Goal: Task Accomplishment & Management: Use online tool/utility

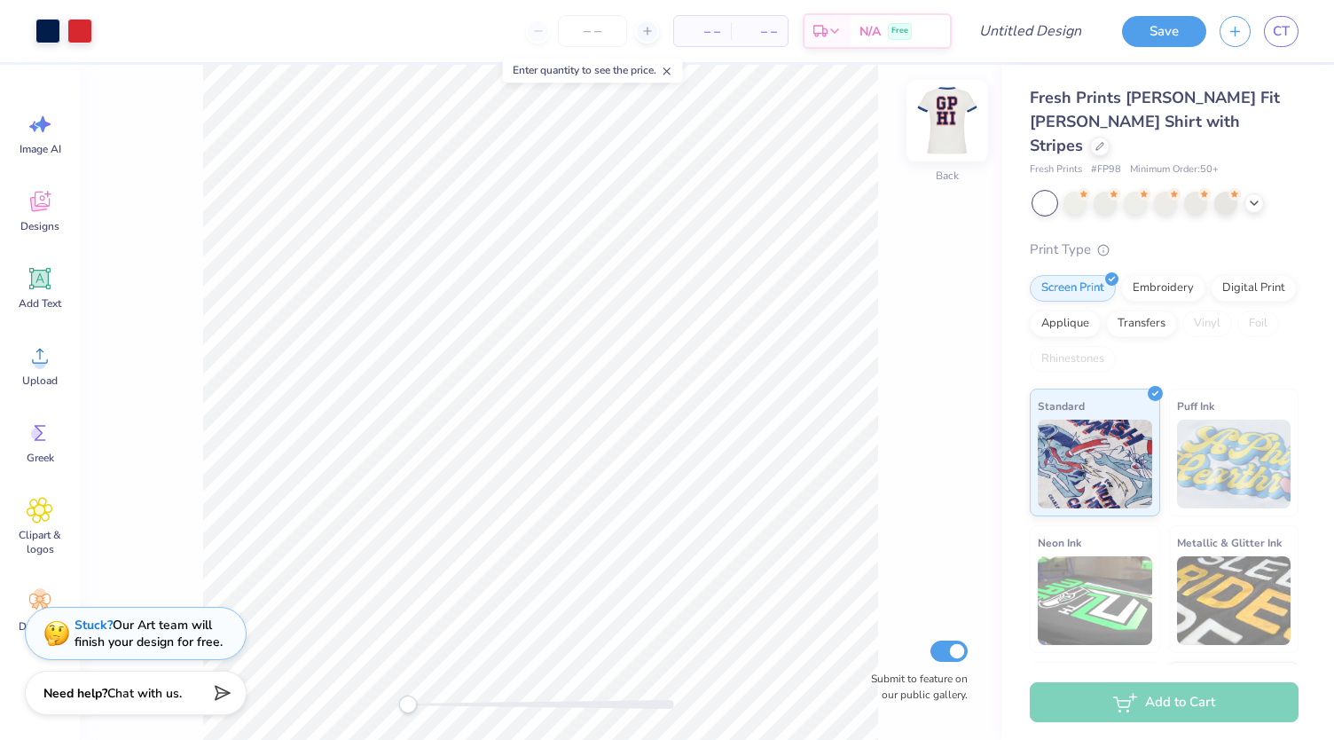
click at [952, 137] on img at bounding box center [947, 120] width 71 height 71
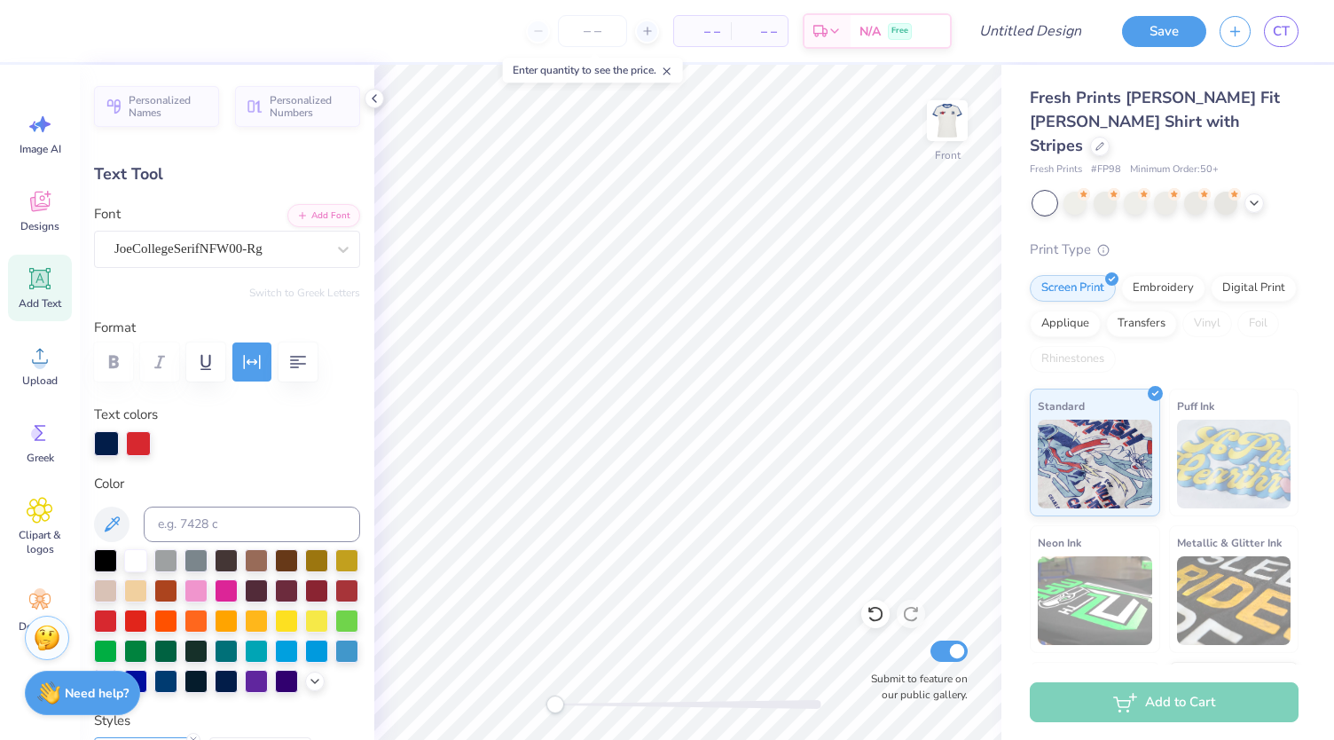
type input "7.09"
type input "2.32"
type textarea "DB"
type input "6.42"
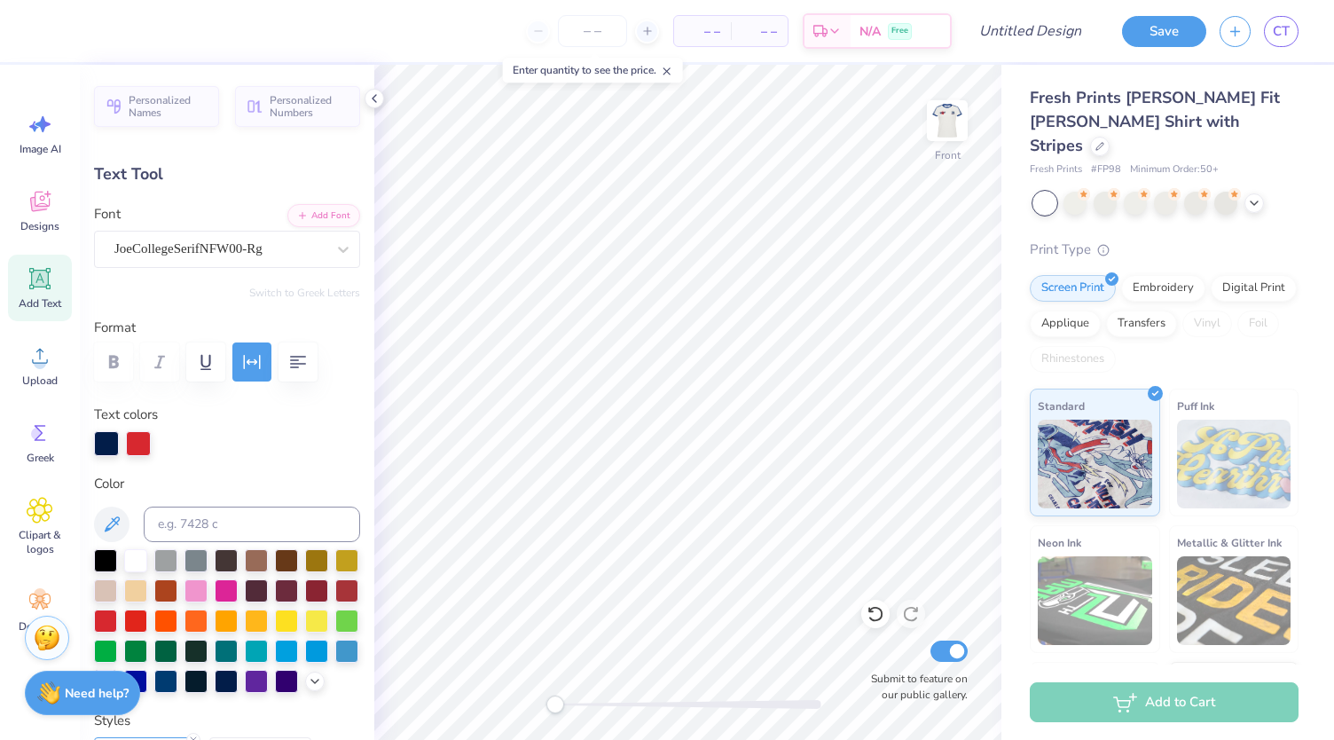
type input "7.51"
type textarea "RS"
click at [117, 430] on div at bounding box center [106, 441] width 25 height 25
click at [100, 556] on div at bounding box center [105, 558] width 23 height 23
type input "7.59"
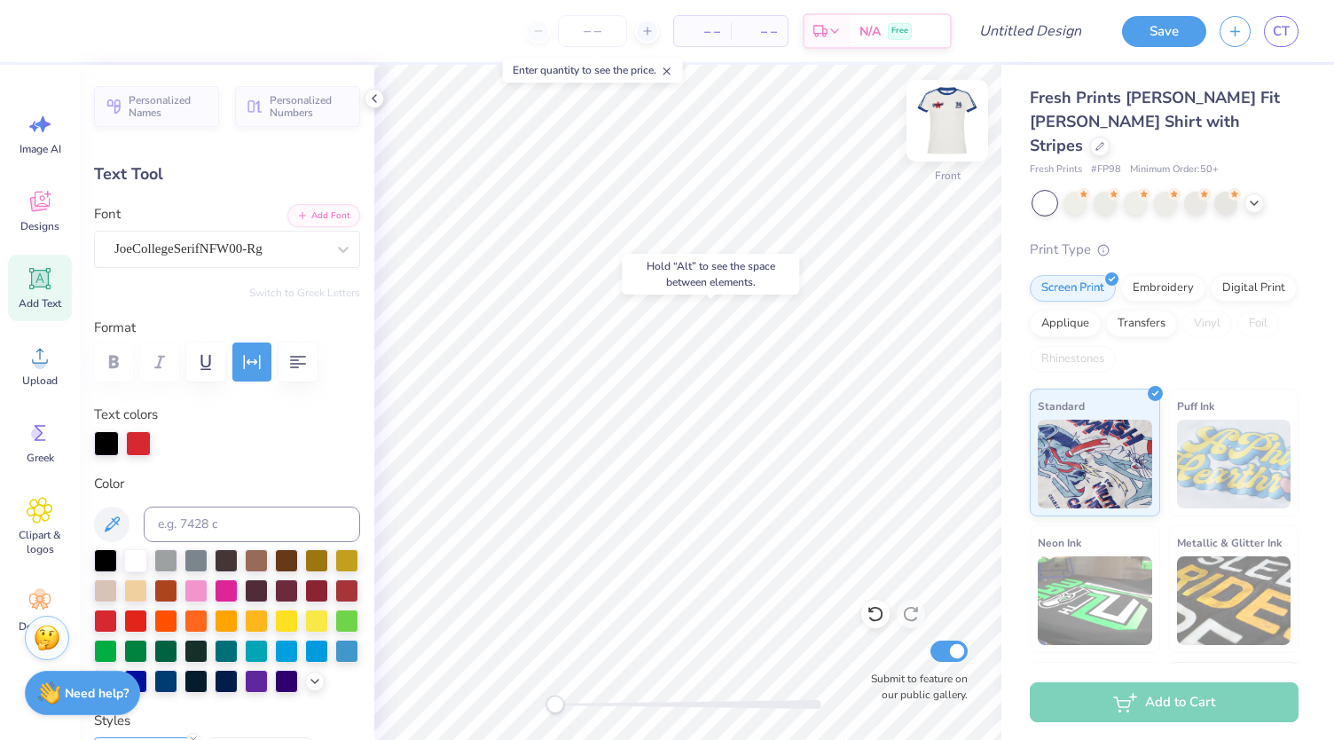
click at [941, 130] on img at bounding box center [947, 120] width 71 height 71
click at [1265, 192] on div at bounding box center [1165, 203] width 265 height 23
click at [1250, 194] on icon at bounding box center [1254, 201] width 14 height 14
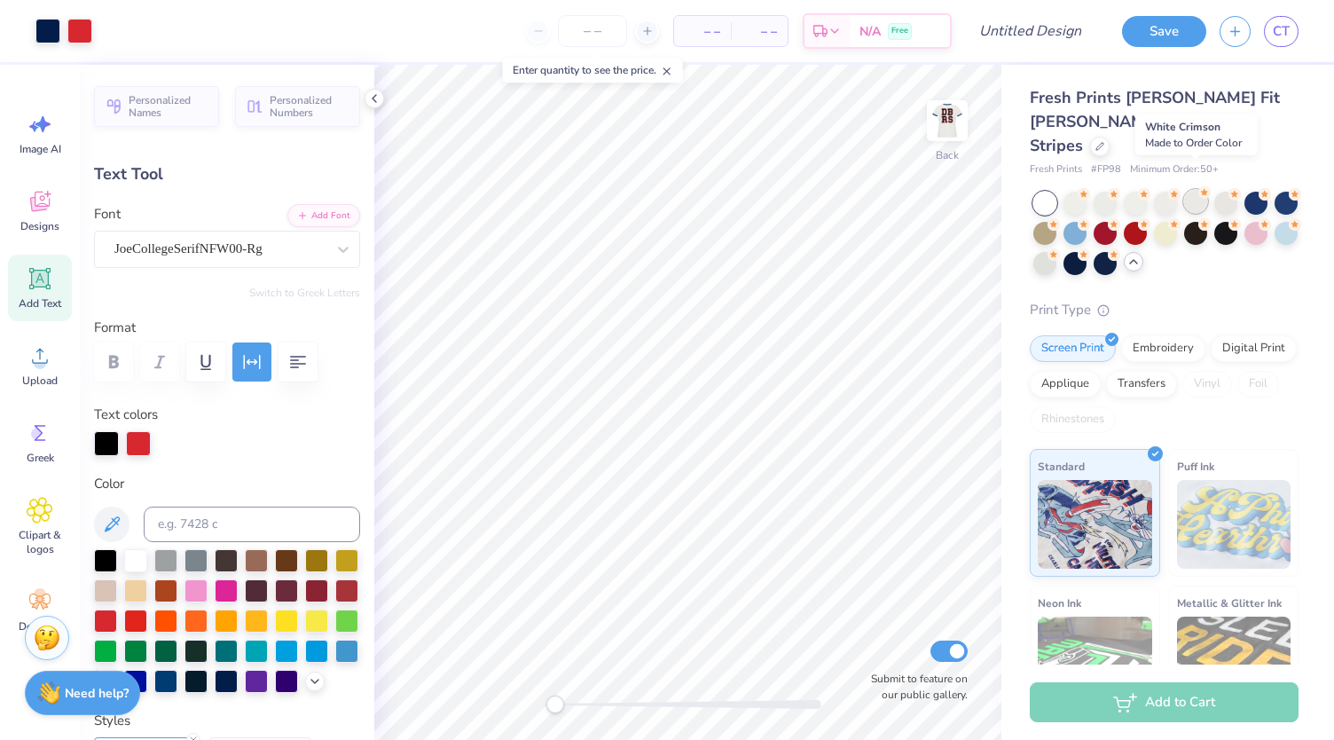
click at [1200, 190] on div at bounding box center [1195, 201] width 23 height 23
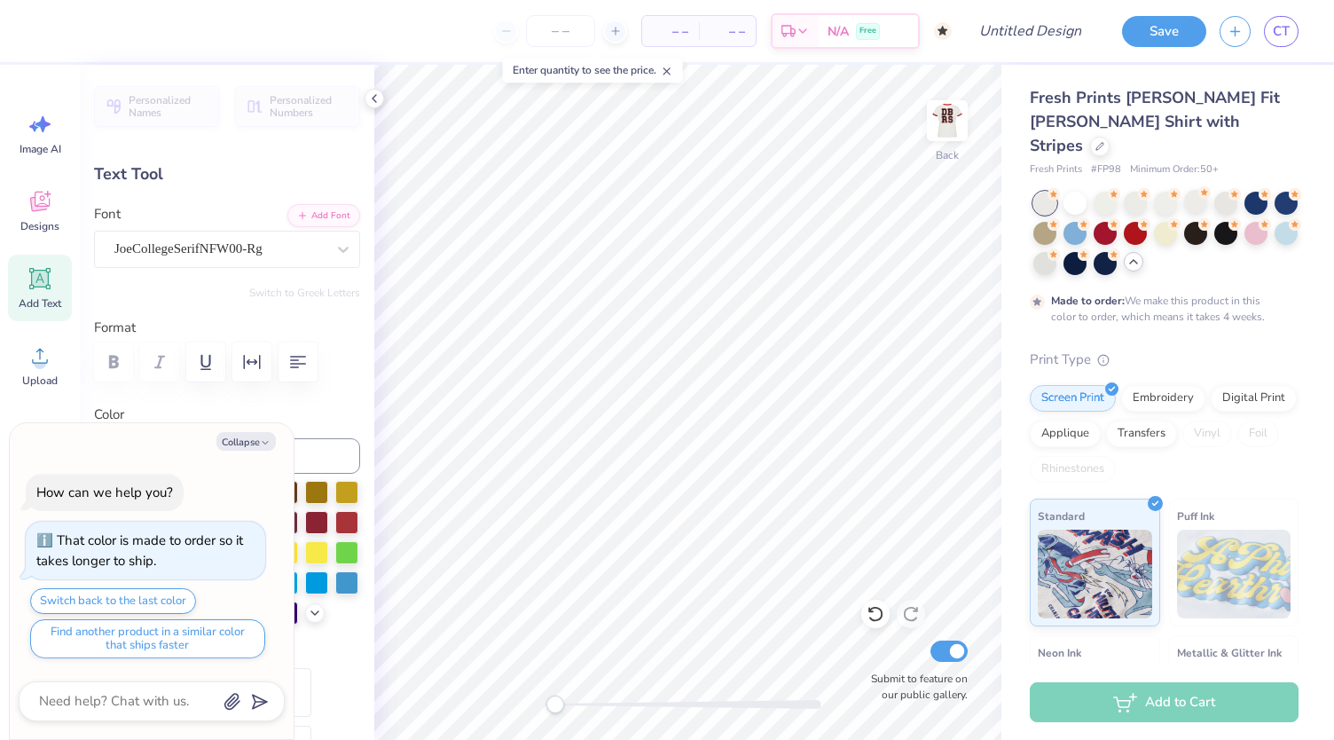
type textarea "x"
type textarea "2"
type textarea "x"
type textarea "24"
type textarea "x"
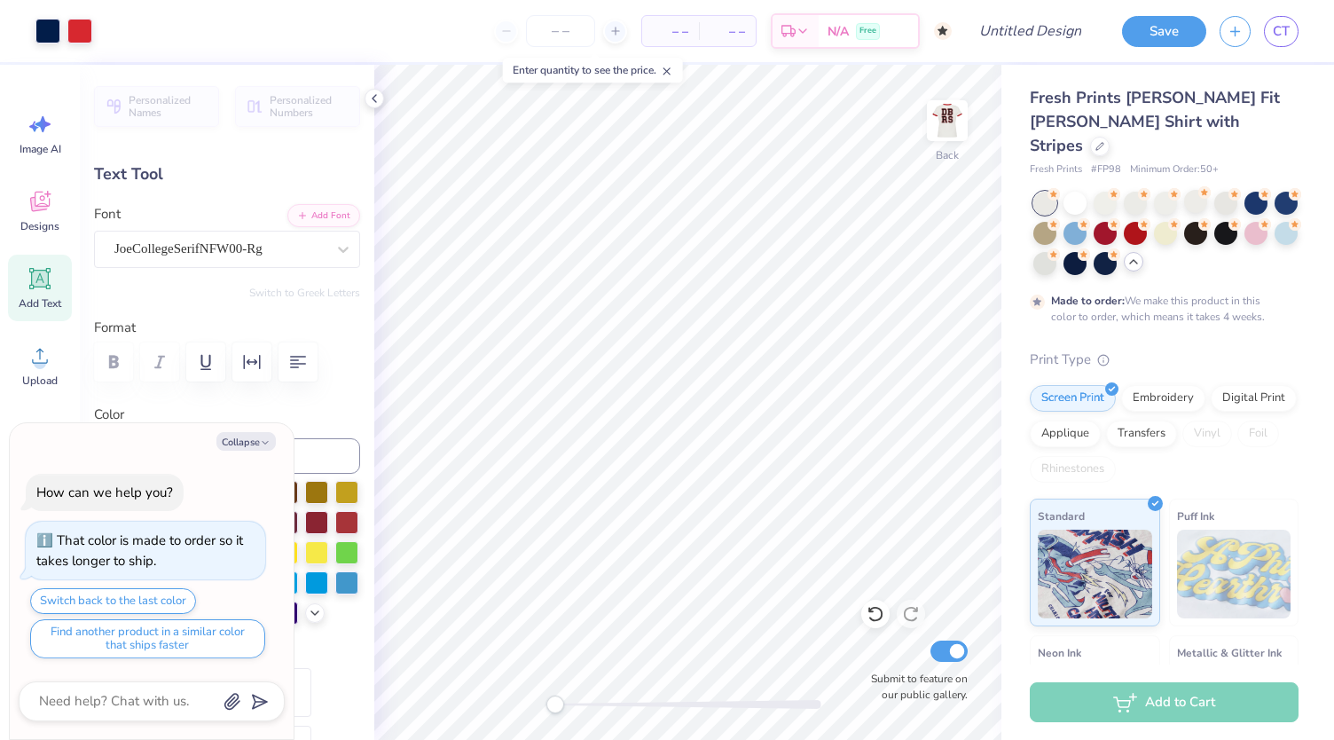
type input "2.05"
type input "0.20"
type input "4.17"
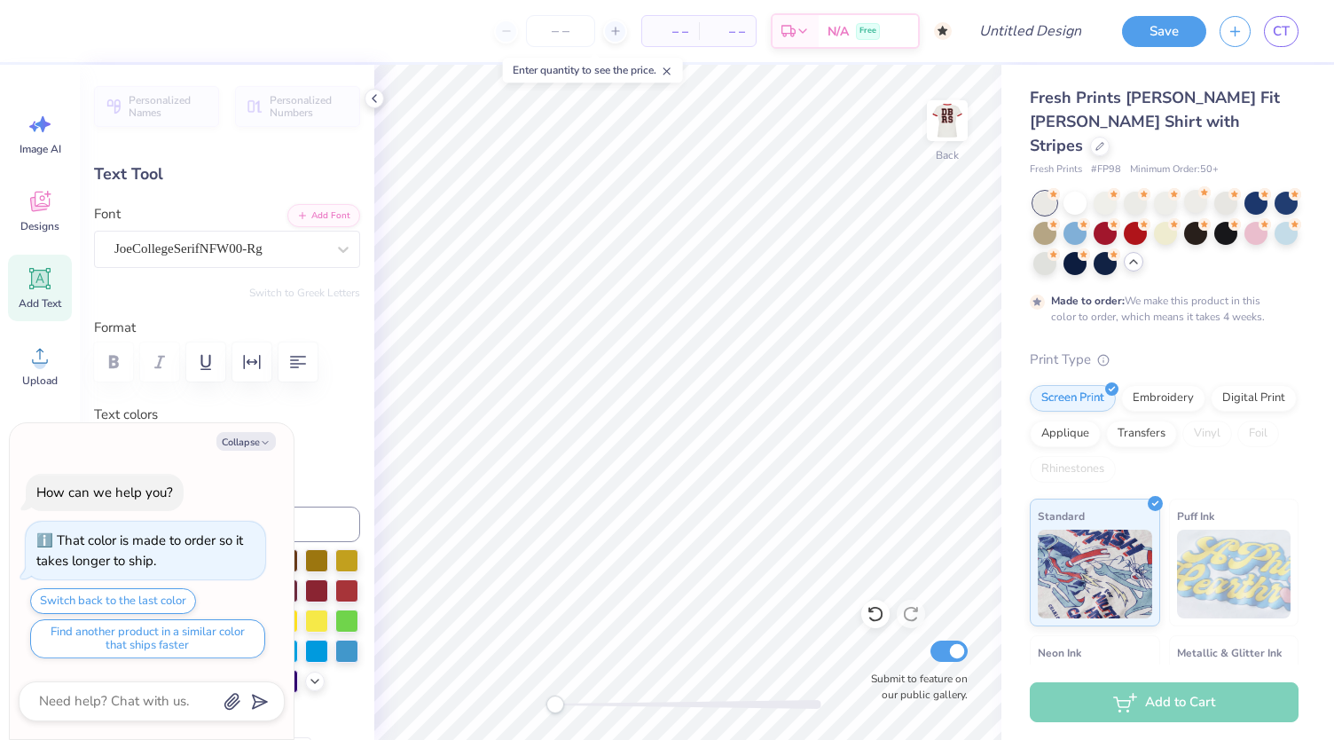
type textarea "x"
type textarea "D LAMBDA"
type textarea "x"
type textarea "DU LAMBDA"
type textarea "x"
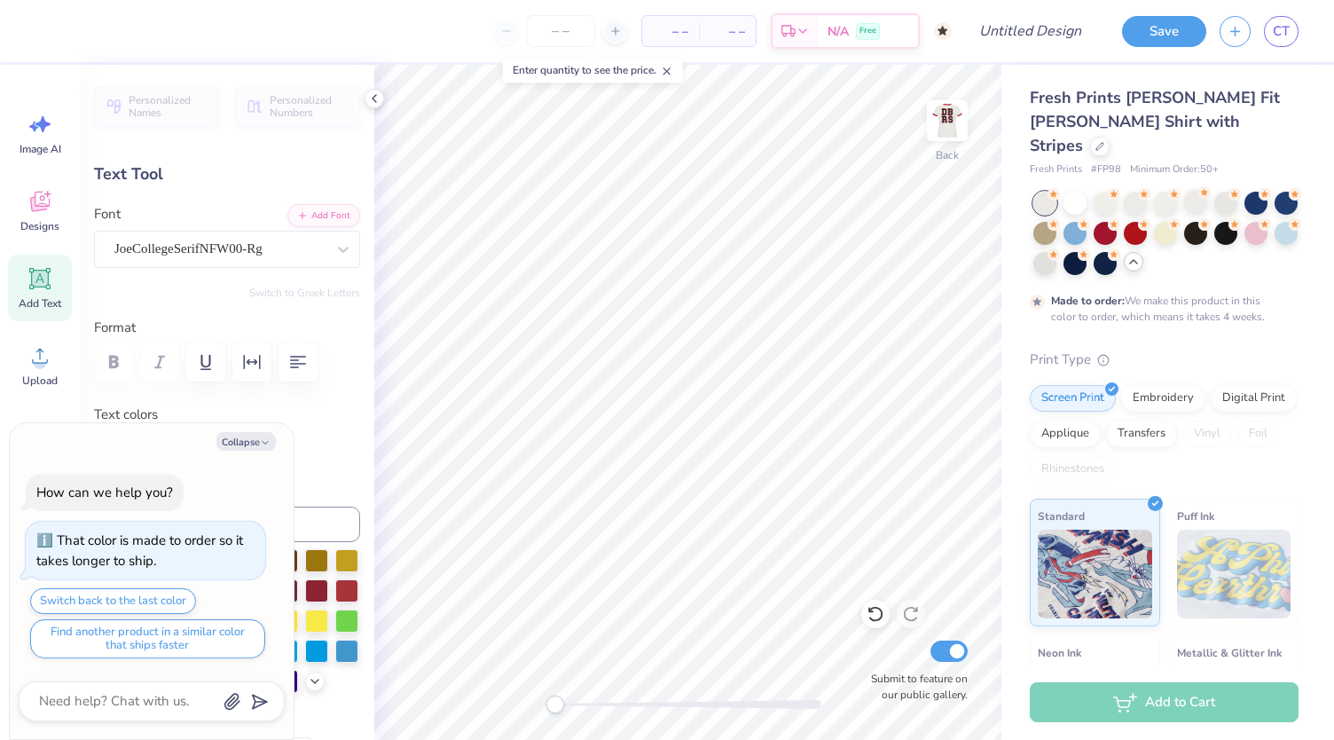
type textarea "DUR LAMBDA"
type textarea "x"
type textarea "DURH LAMBDA"
type textarea "x"
type textarea "DURHAM LAMBDA"
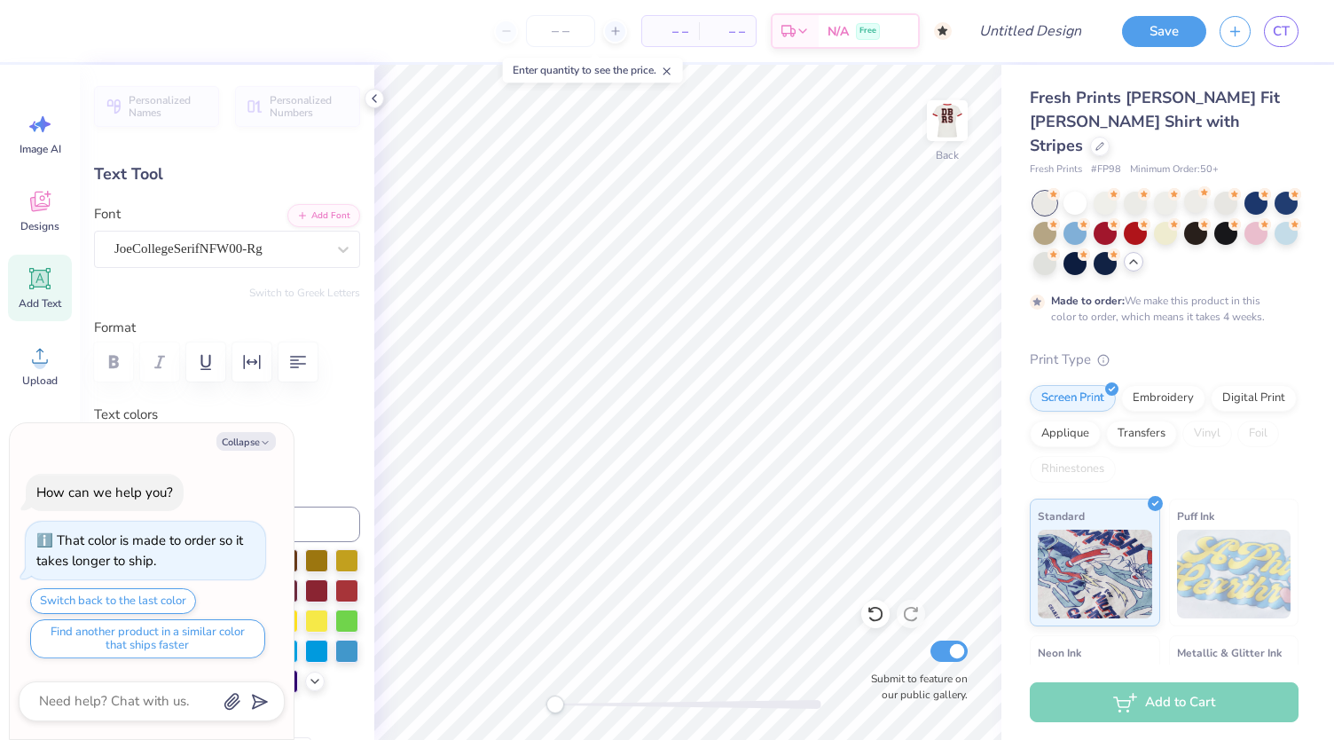
scroll to position [14, 4]
type textarea "x"
type textarea "DURHAM LAMB"
type textarea "x"
type textarea "DURHAM LAM"
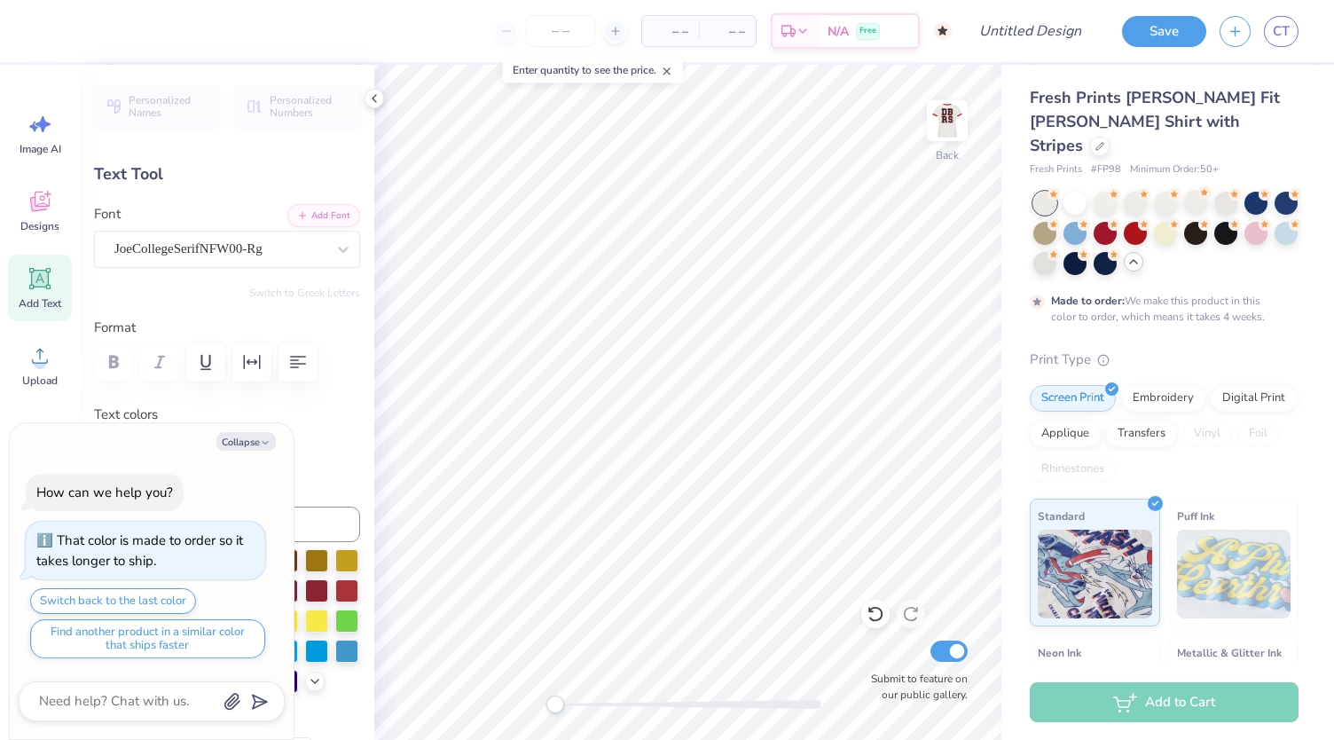
type textarea "x"
type textarea "DURHAM LA"
type textarea "x"
type textarea "DURHAM L"
type textarea "x"
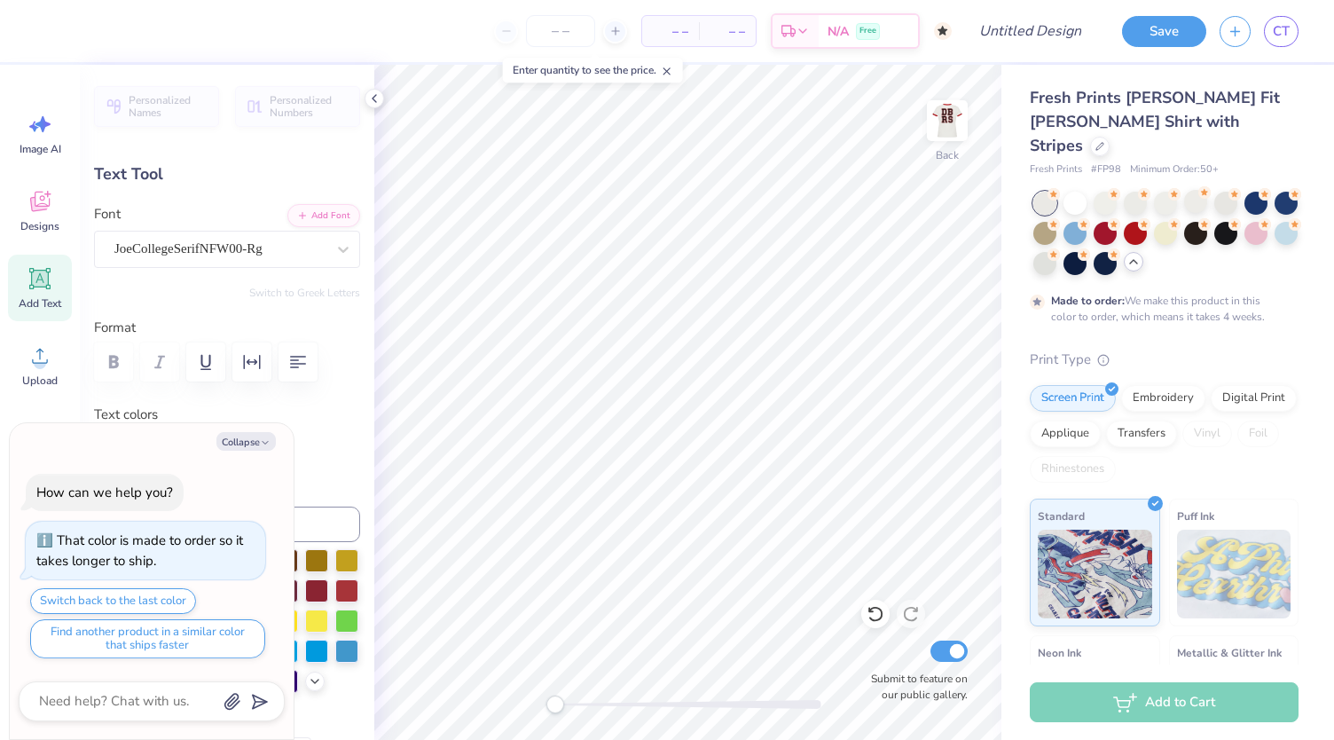
type textarea "DURHAM"
type textarea "x"
type textarea "DURHAM N"
type textarea "x"
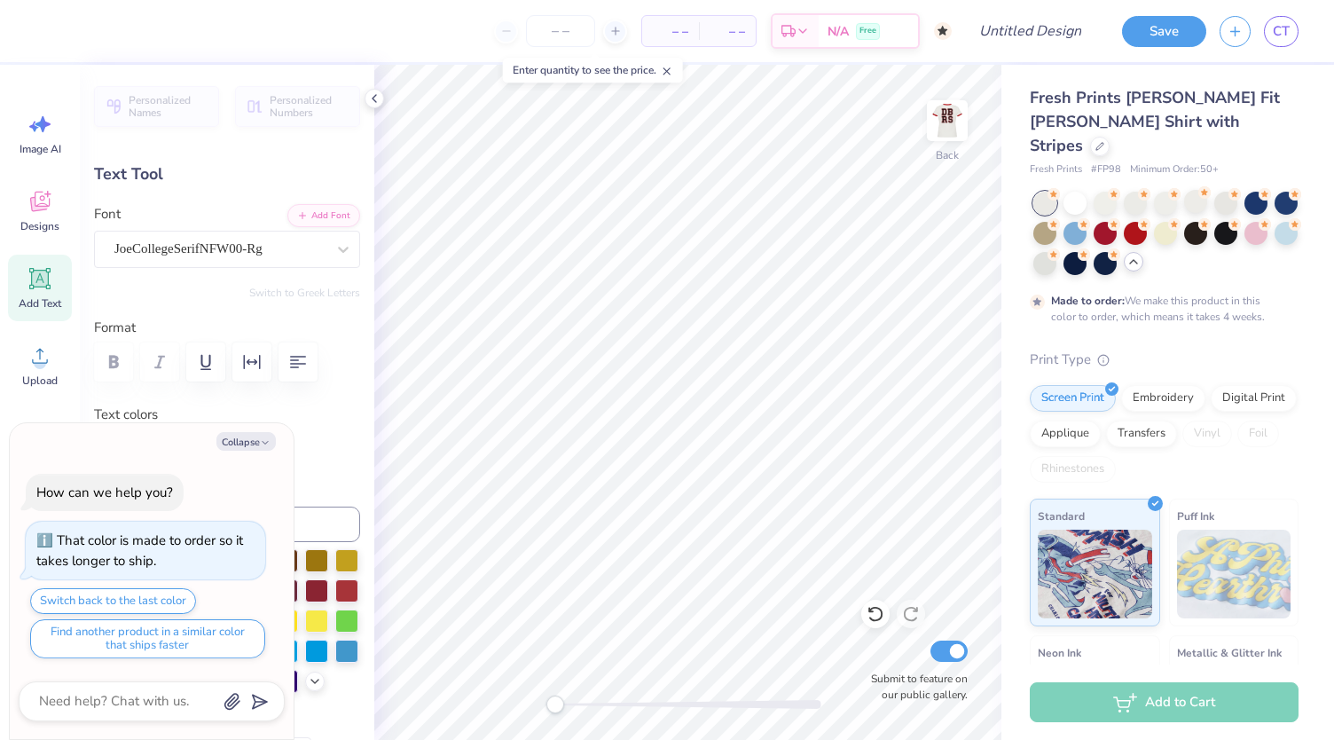
type textarea "DURHAM NC"
type textarea "x"
type textarea "DURHAM N"
type textarea "x"
type textarea "DURHAM NC"
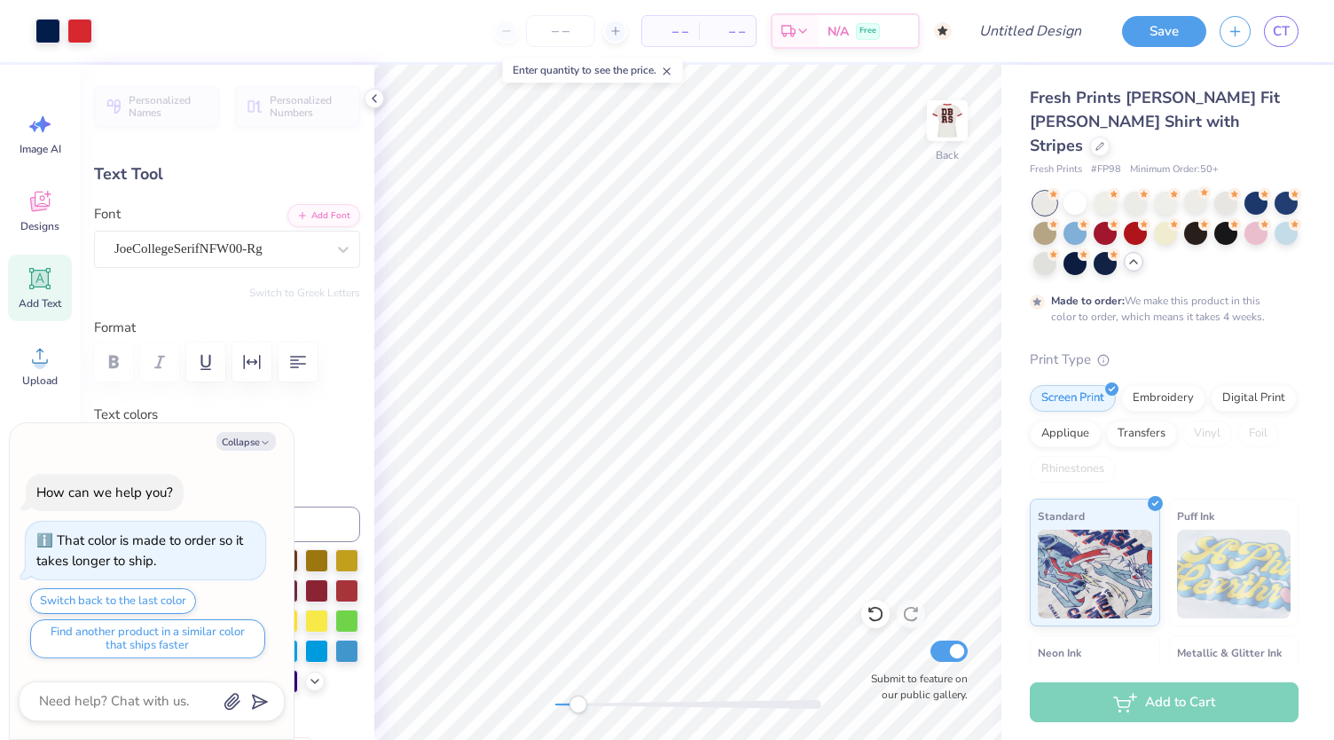
type textarea "x"
type input "1.44"
type textarea "x"
type input "1.88"
type input "0.26"
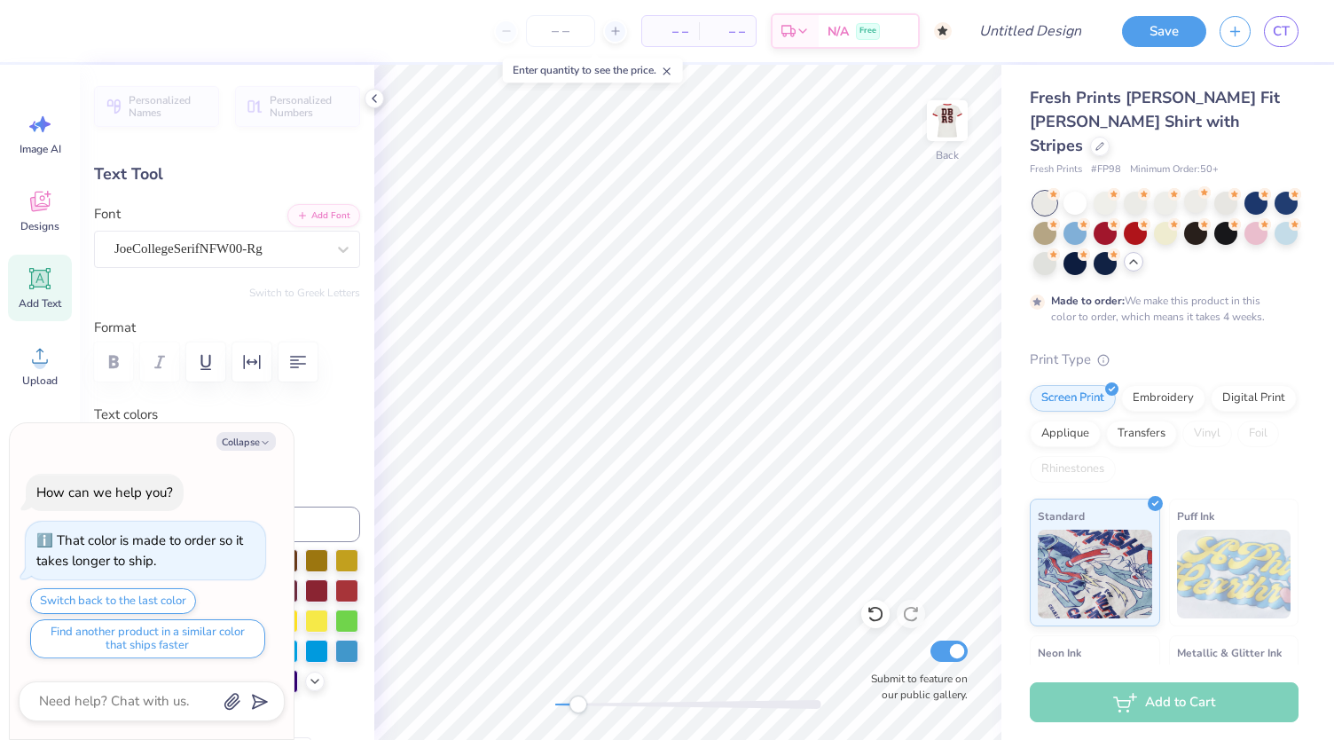
type input "4.14"
click at [257, 441] on button "Collapse" at bounding box center [245, 441] width 59 height 19
type textarea "x"
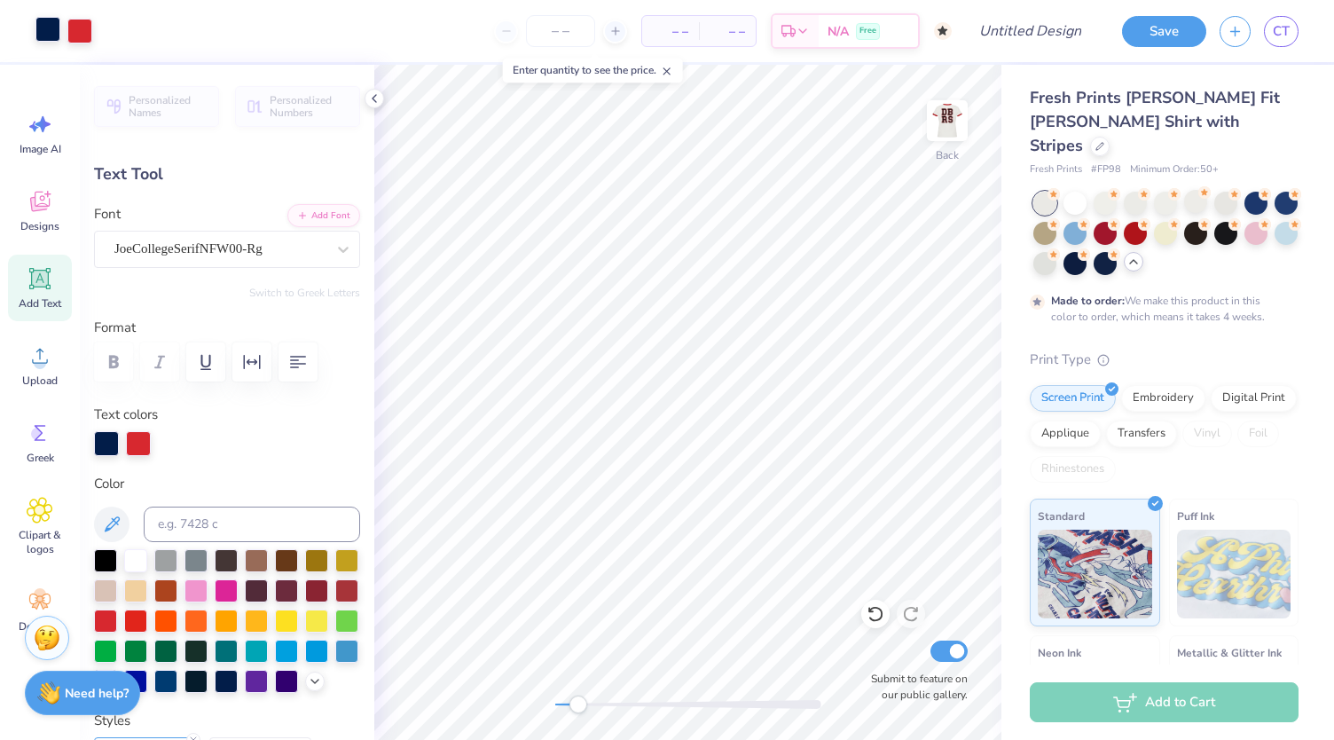
click at [51, 29] on div at bounding box center [47, 29] width 25 height 25
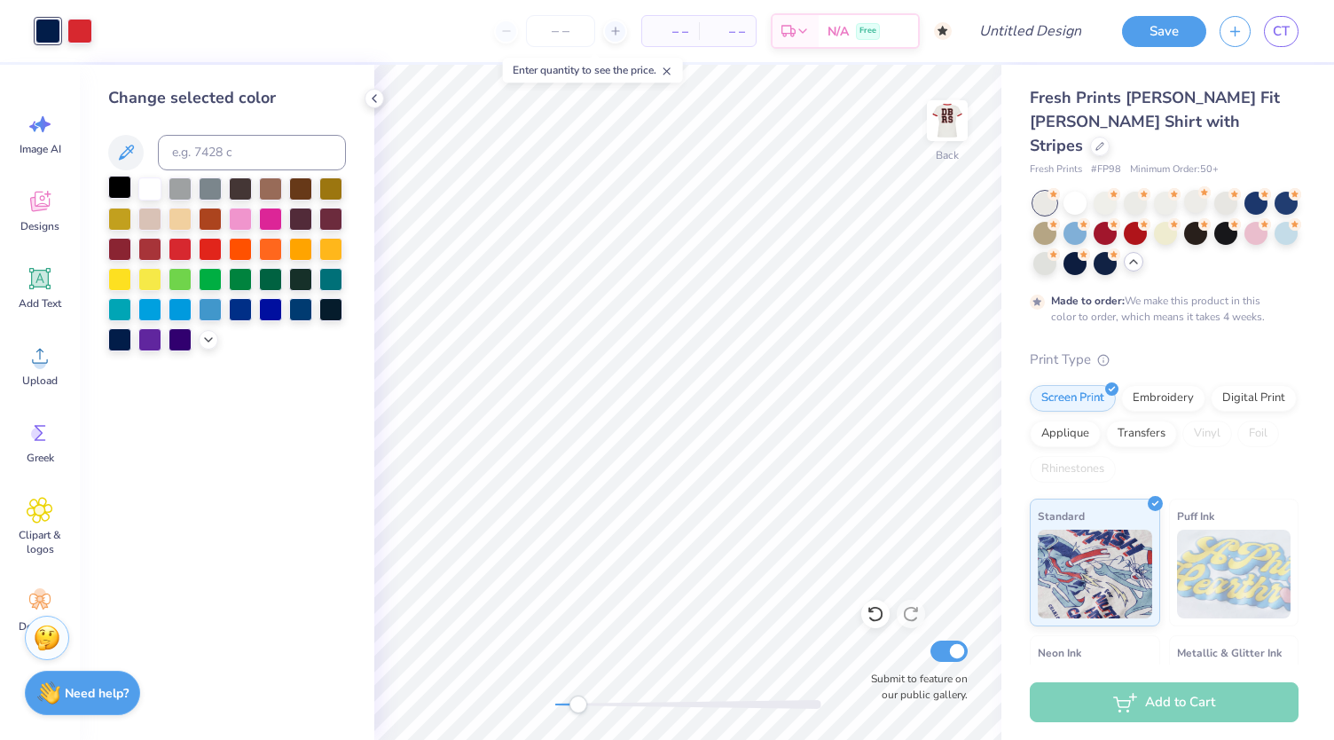
click at [114, 185] on div at bounding box center [119, 187] width 23 height 23
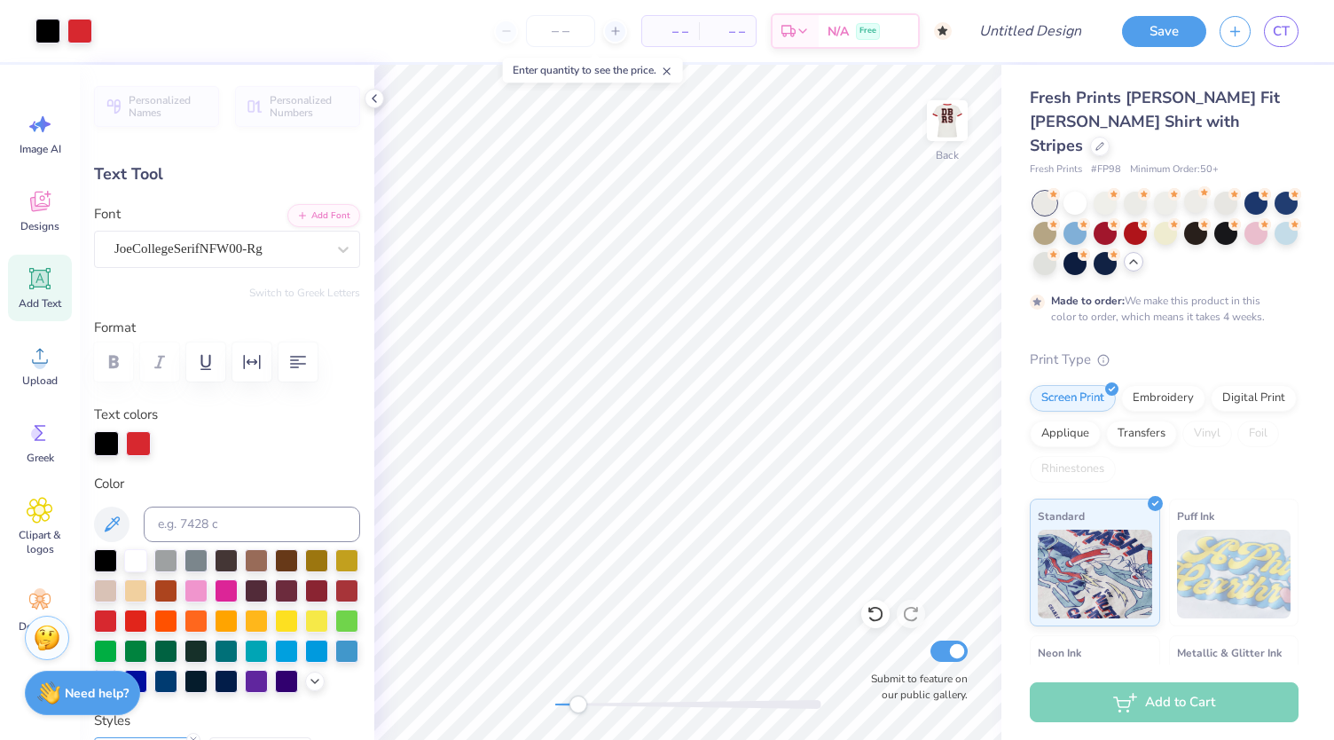
type input "2.09"
type input "0.29"
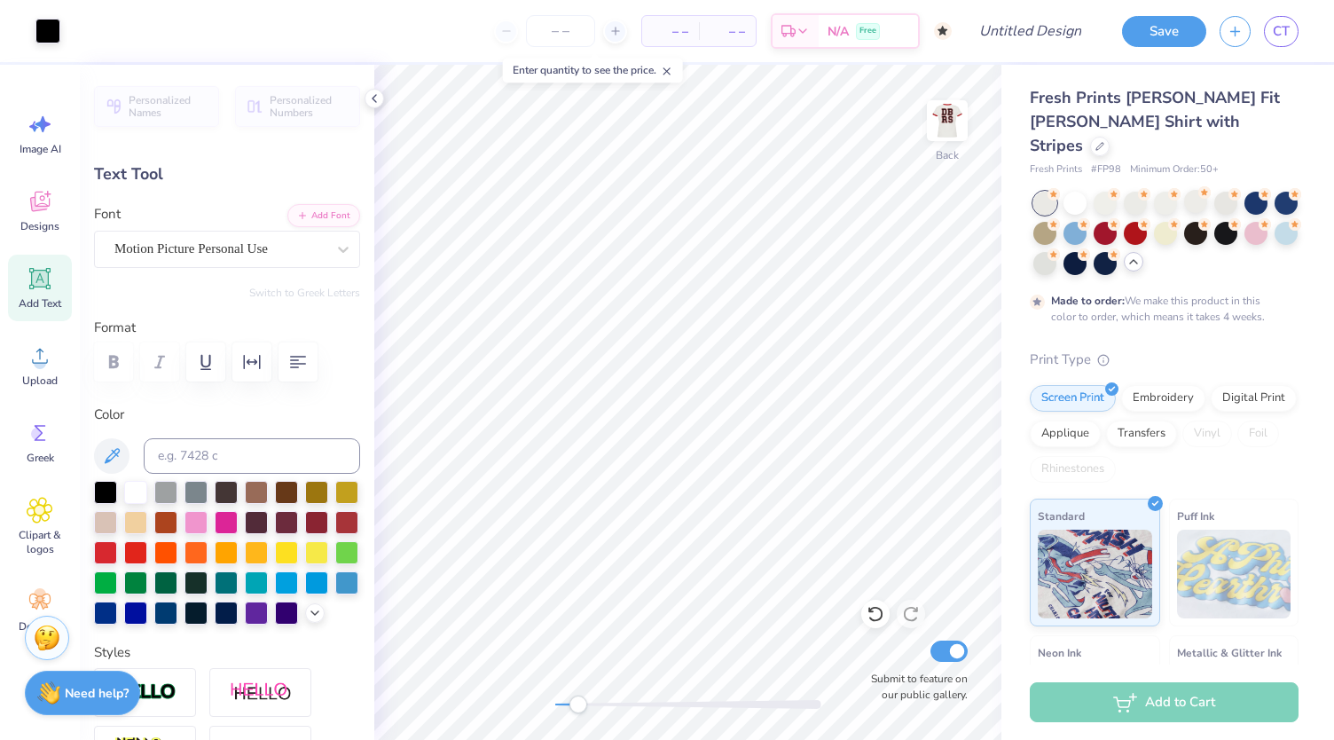
type input "3.75"
type input "1.34"
type input "2.67"
type input "-6.6"
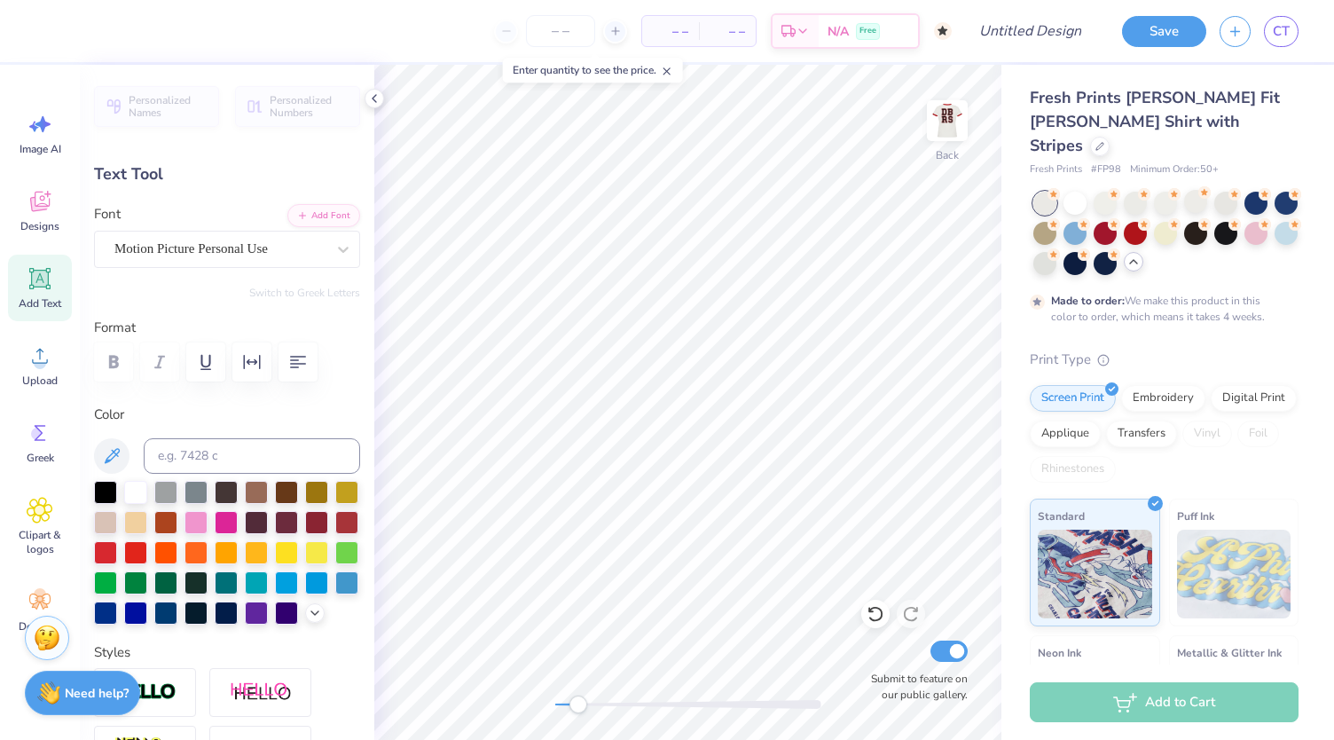
type textarea "G"
type textarea "DBRS"
type input "0.0"
click at [368, 98] on icon at bounding box center [374, 98] width 14 height 14
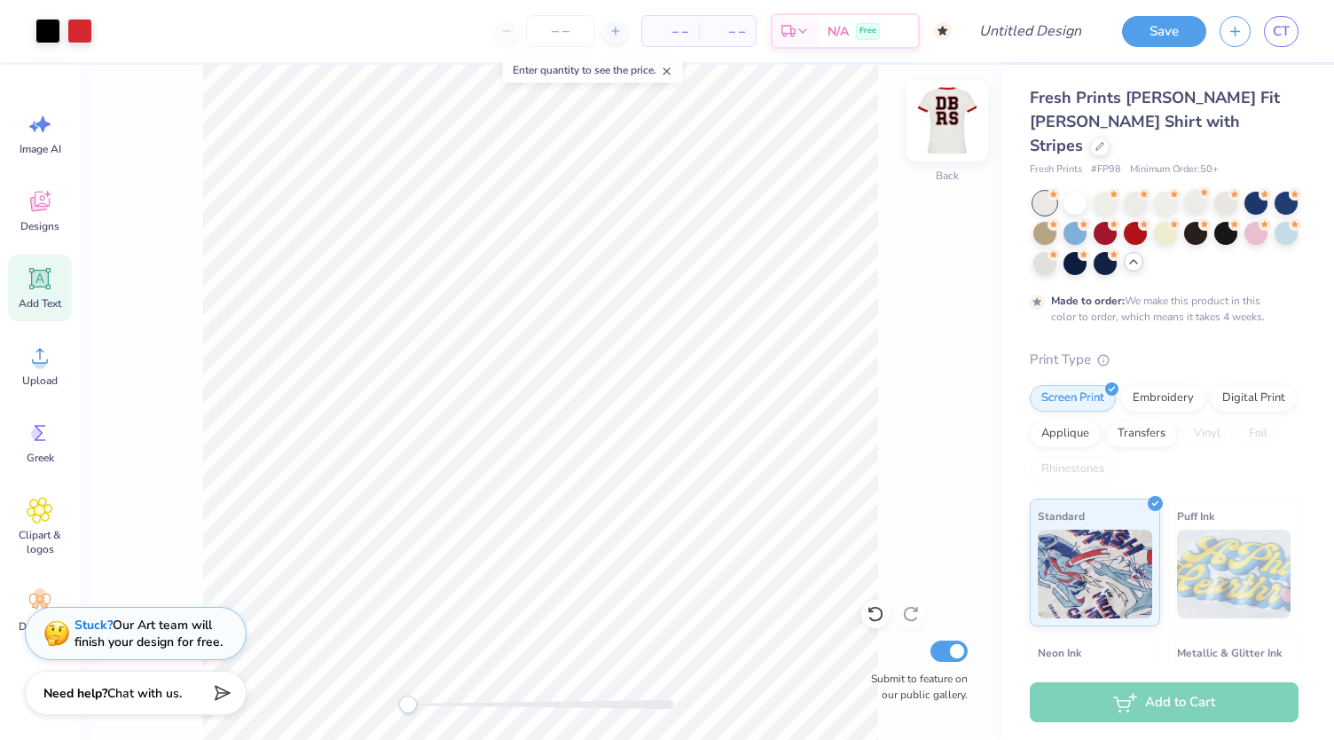
click at [954, 124] on img at bounding box center [947, 120] width 71 height 71
click at [970, 112] on img at bounding box center [947, 120] width 71 height 71
click at [1049, 26] on input "Design Title" at bounding box center [1051, 30] width 87 height 35
type input "dbrs"
click at [1174, 32] on button "Save" at bounding box center [1164, 28] width 84 height 31
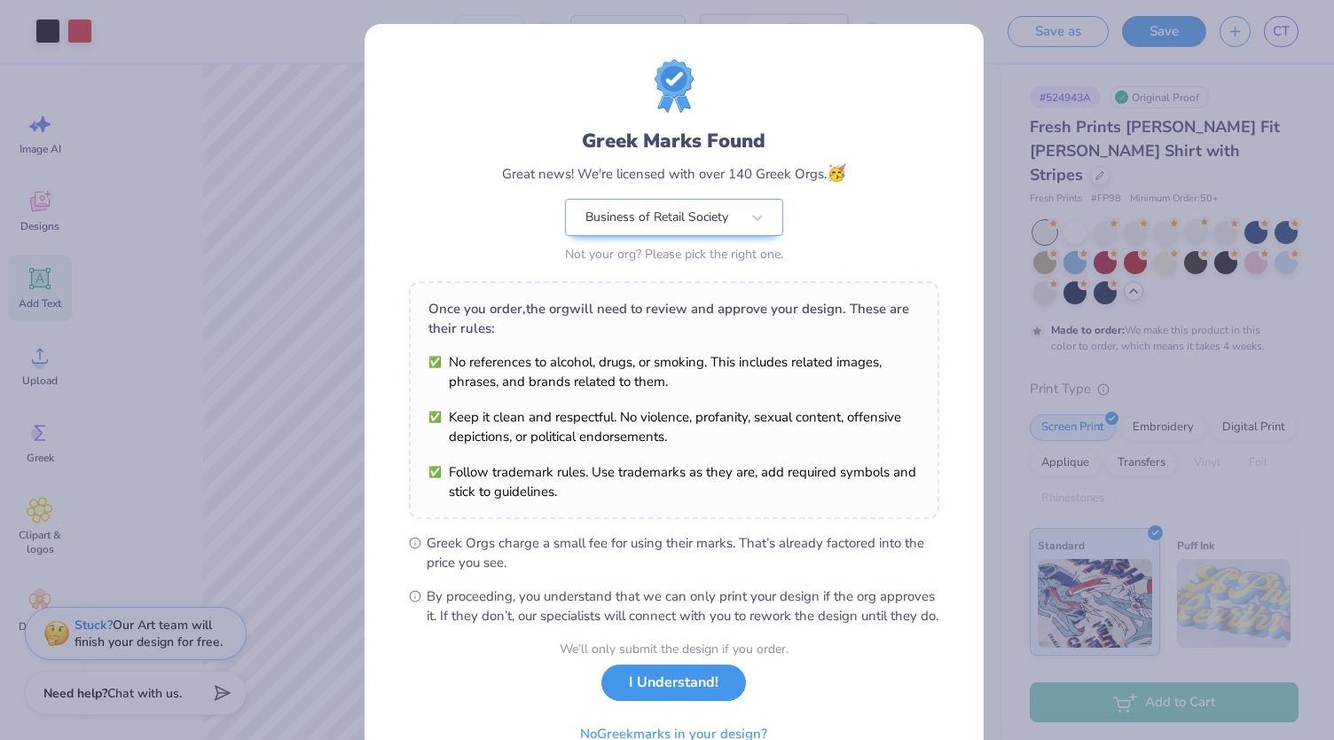
click at [654, 701] on button "I Understand!" at bounding box center [673, 682] width 145 height 36
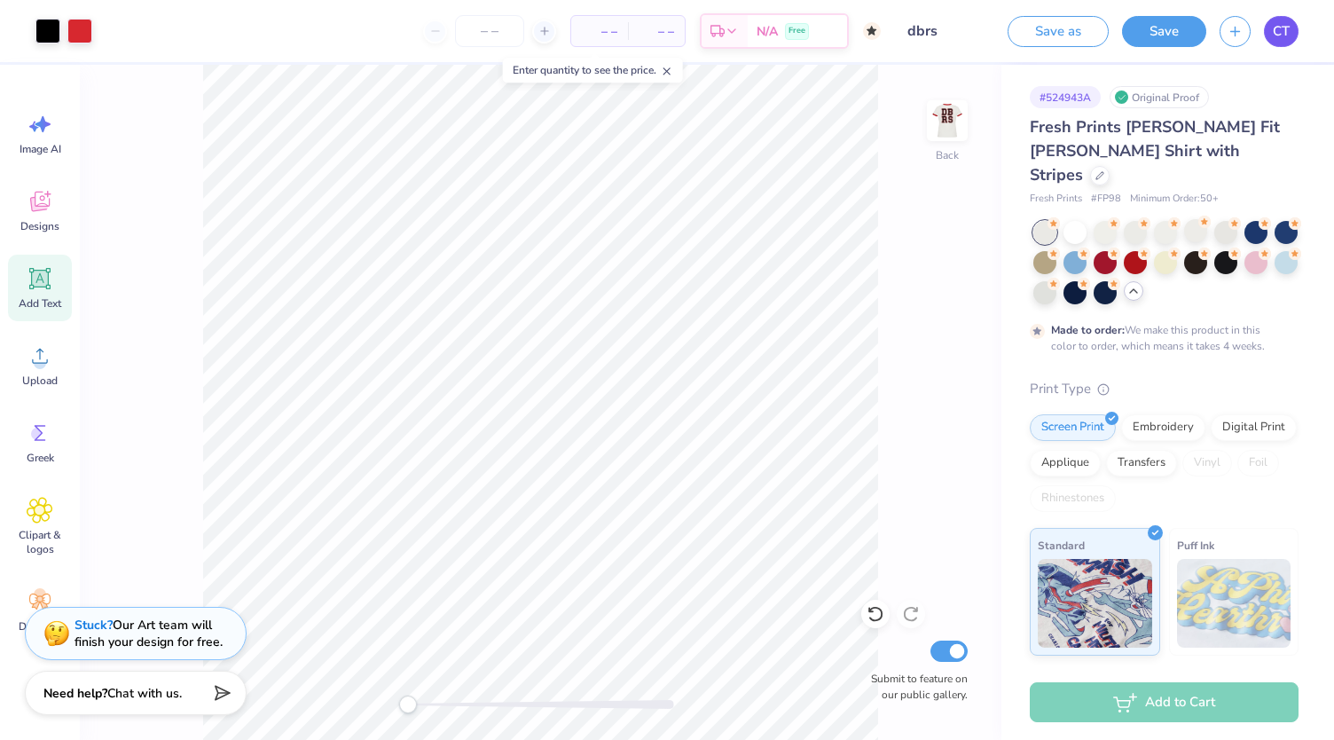
click at [1283, 41] on link "CT" at bounding box center [1281, 31] width 35 height 31
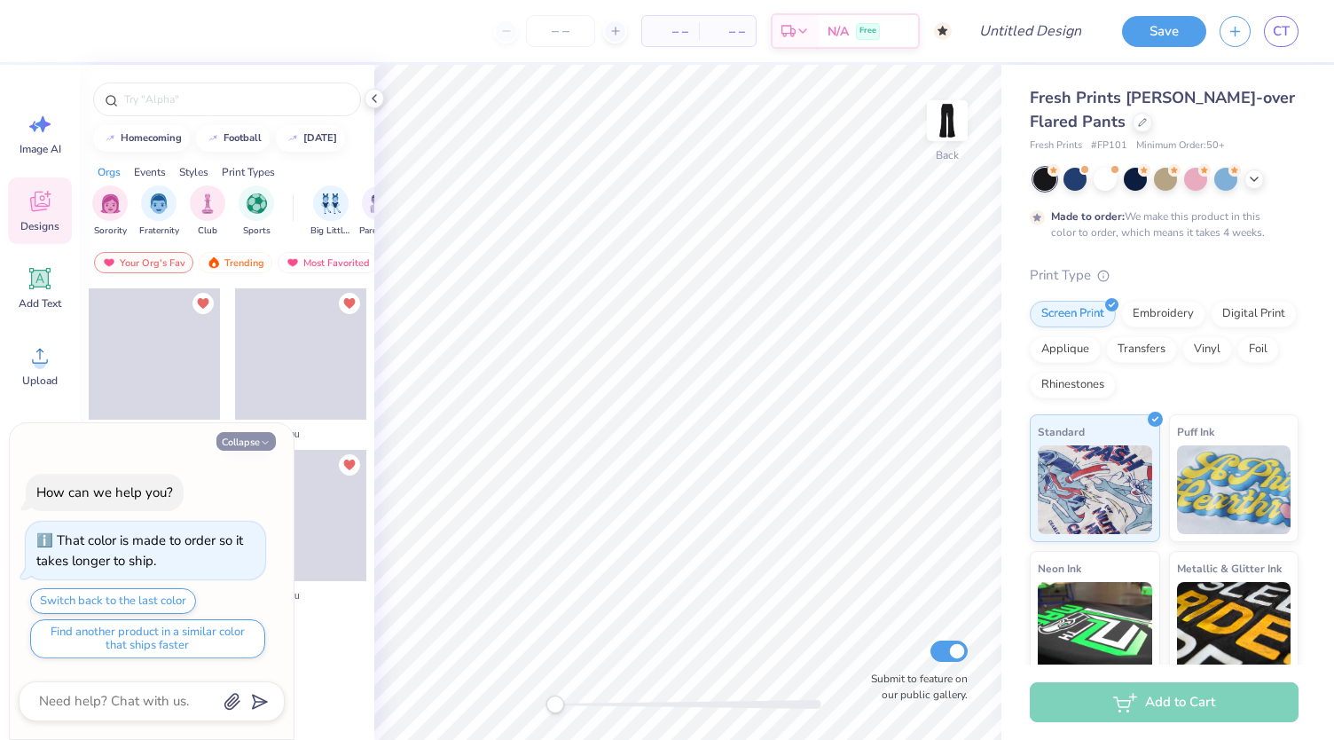
click at [245, 444] on button "Collapse" at bounding box center [245, 441] width 59 height 19
type textarea "x"
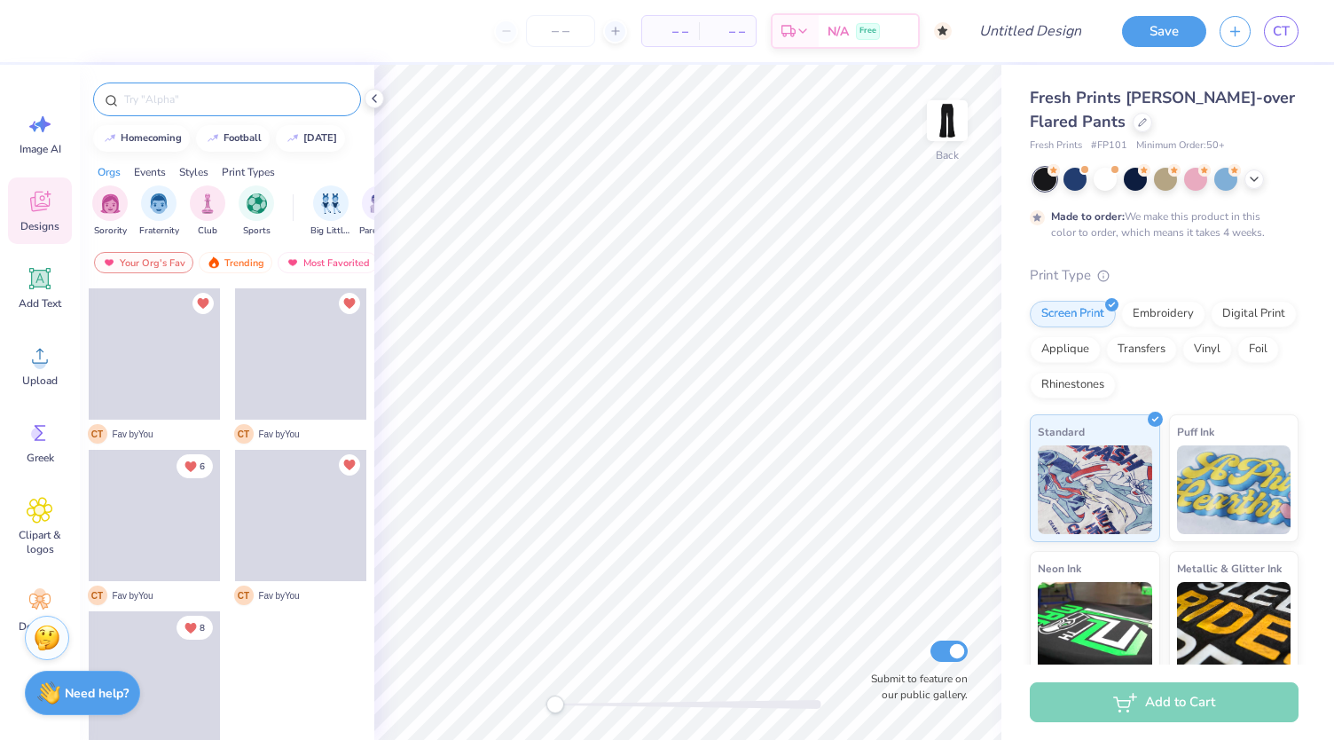
click at [194, 95] on input "text" at bounding box center [235, 99] width 227 height 18
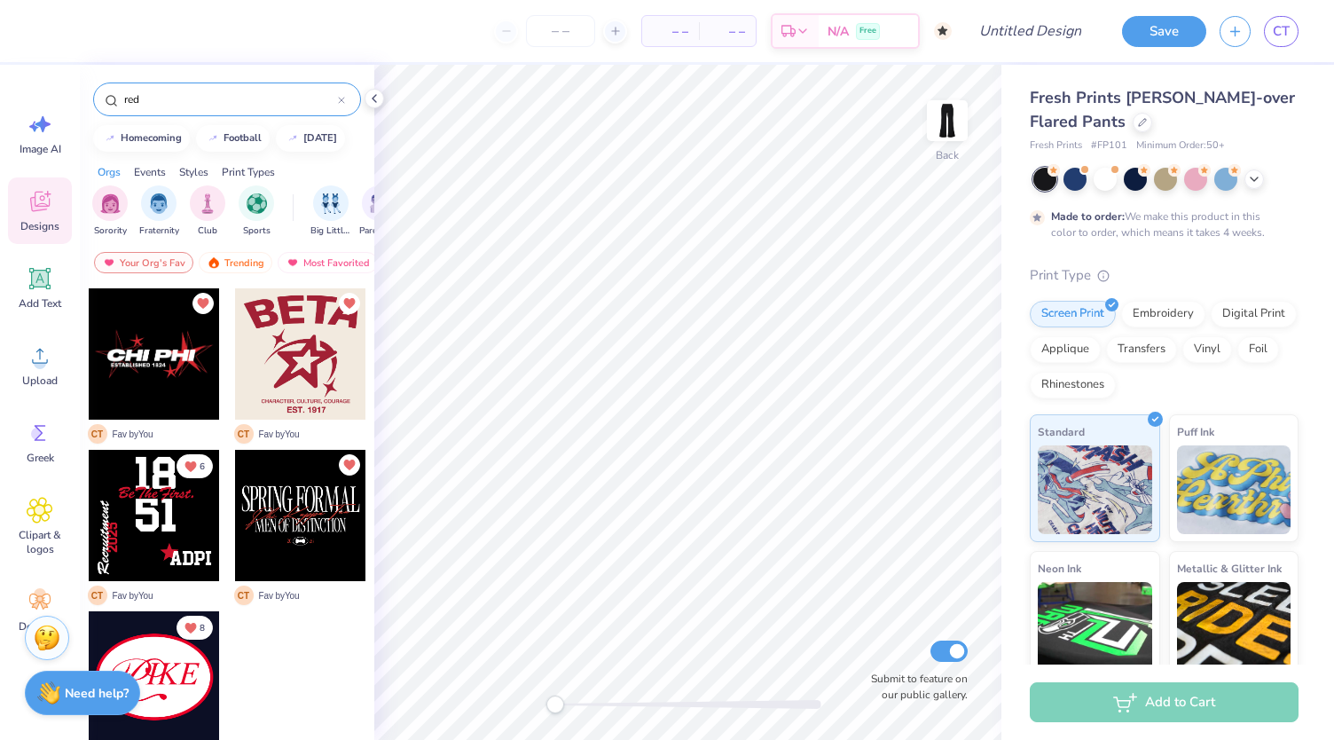
type input "red"
click at [294, 256] on img at bounding box center [293, 262] width 14 height 12
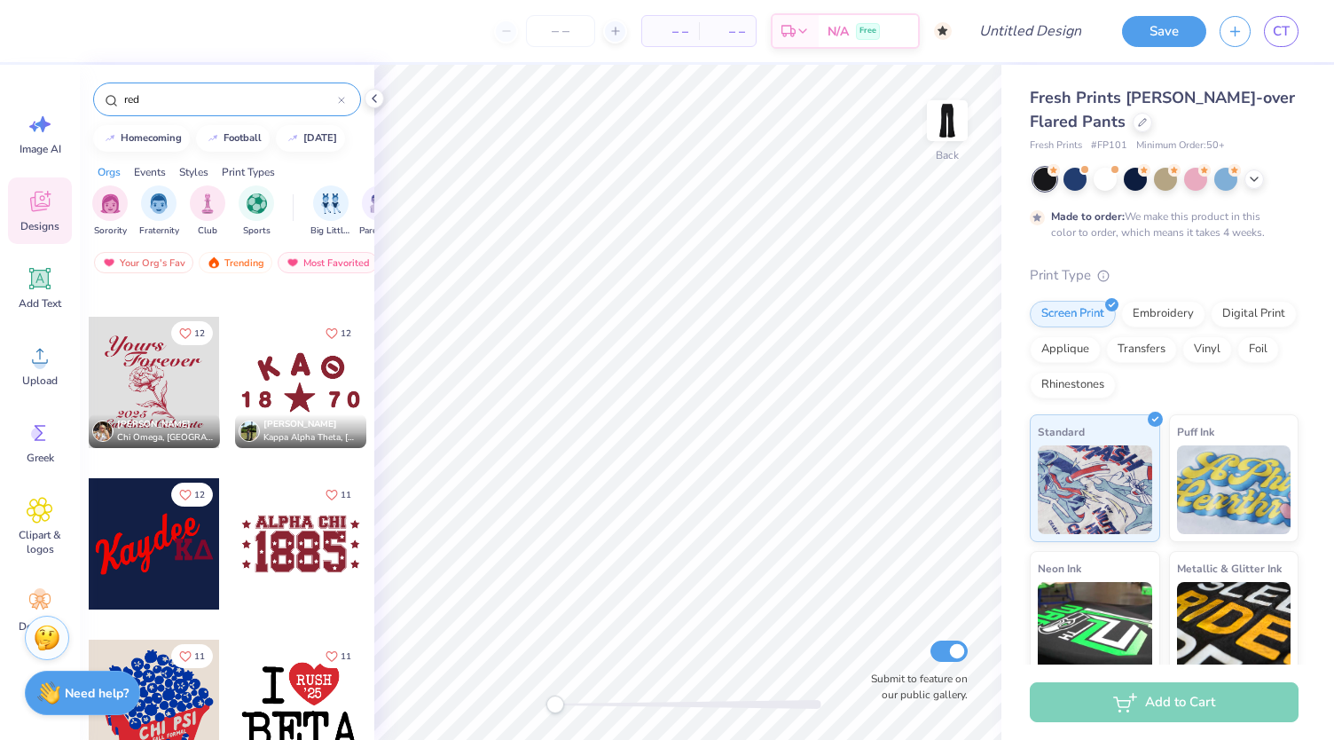
scroll to position [5487, 0]
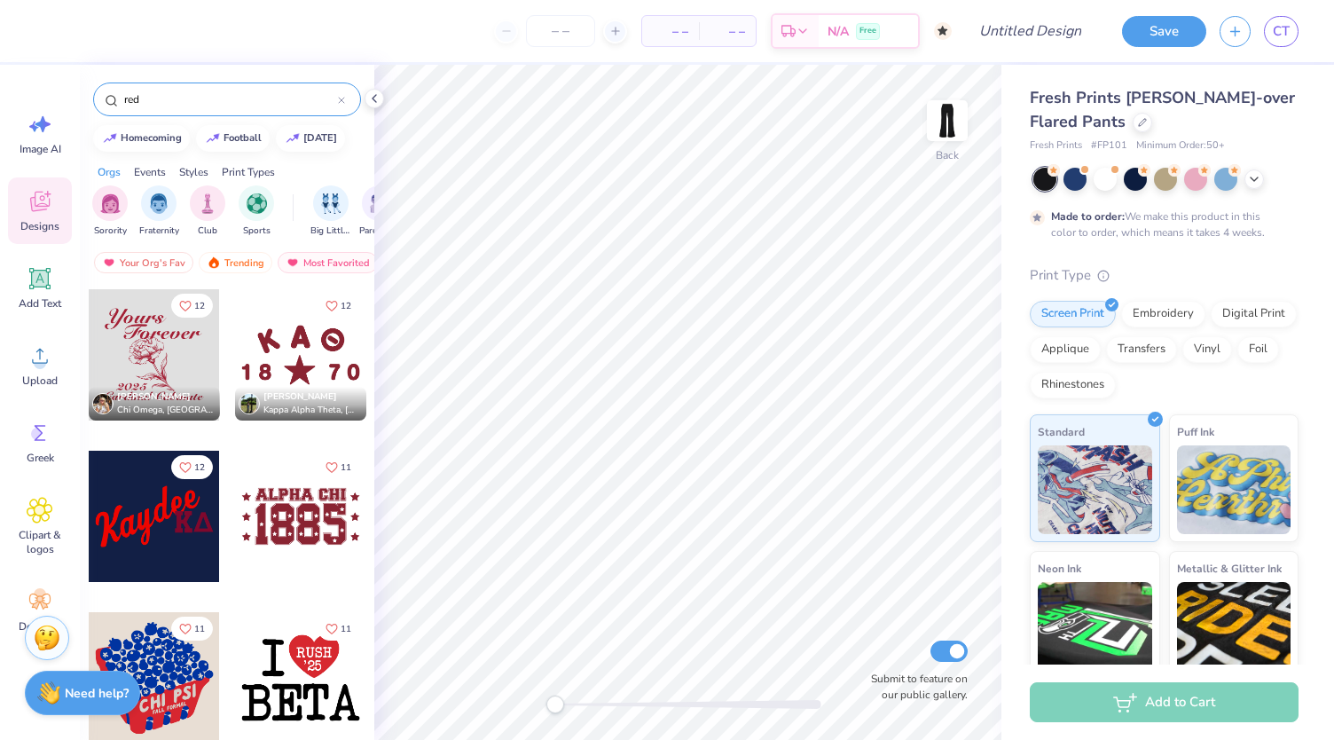
click at [190, 171] on div "Styles" at bounding box center [193, 172] width 29 height 16
click at [199, 214] on div "filter for Minimalist" at bounding box center [207, 201] width 35 height 35
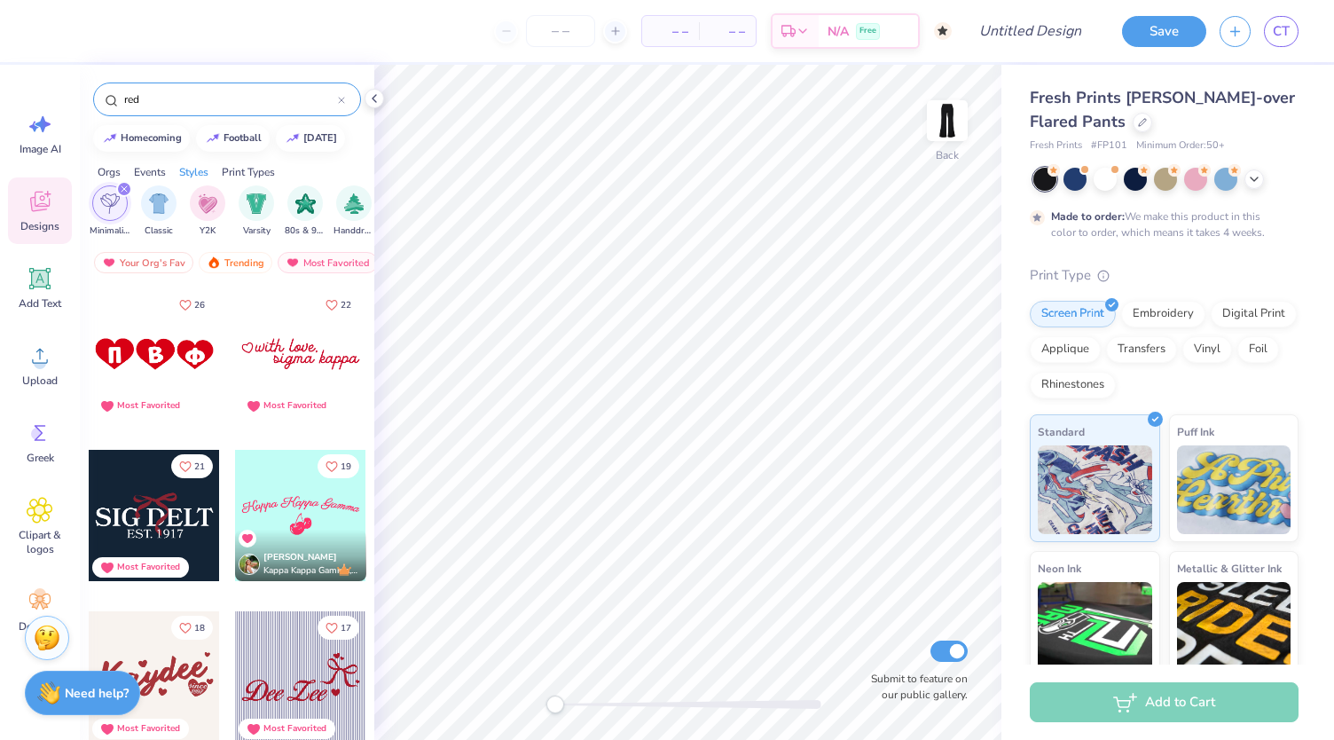
click at [199, 214] on div "filter for Y2K" at bounding box center [207, 202] width 35 height 35
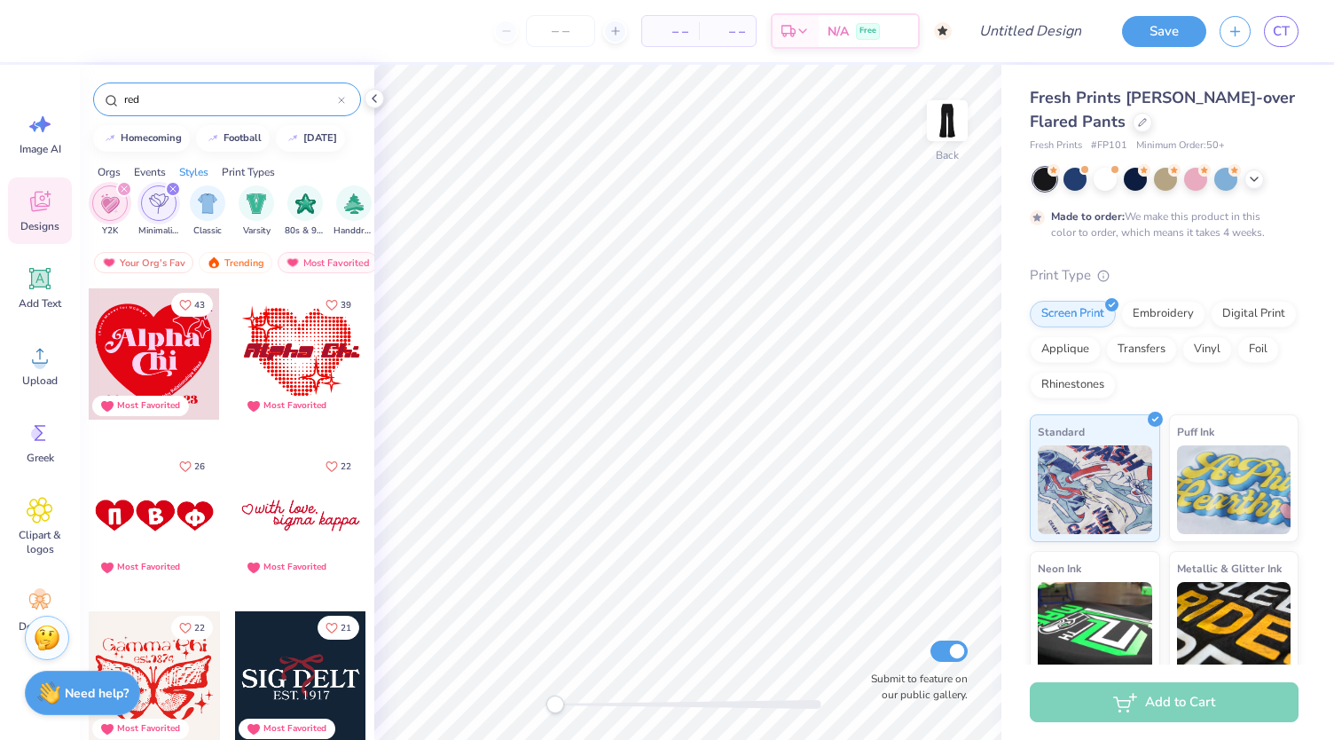
click at [122, 191] on icon "filter for Y2K" at bounding box center [124, 188] width 7 height 7
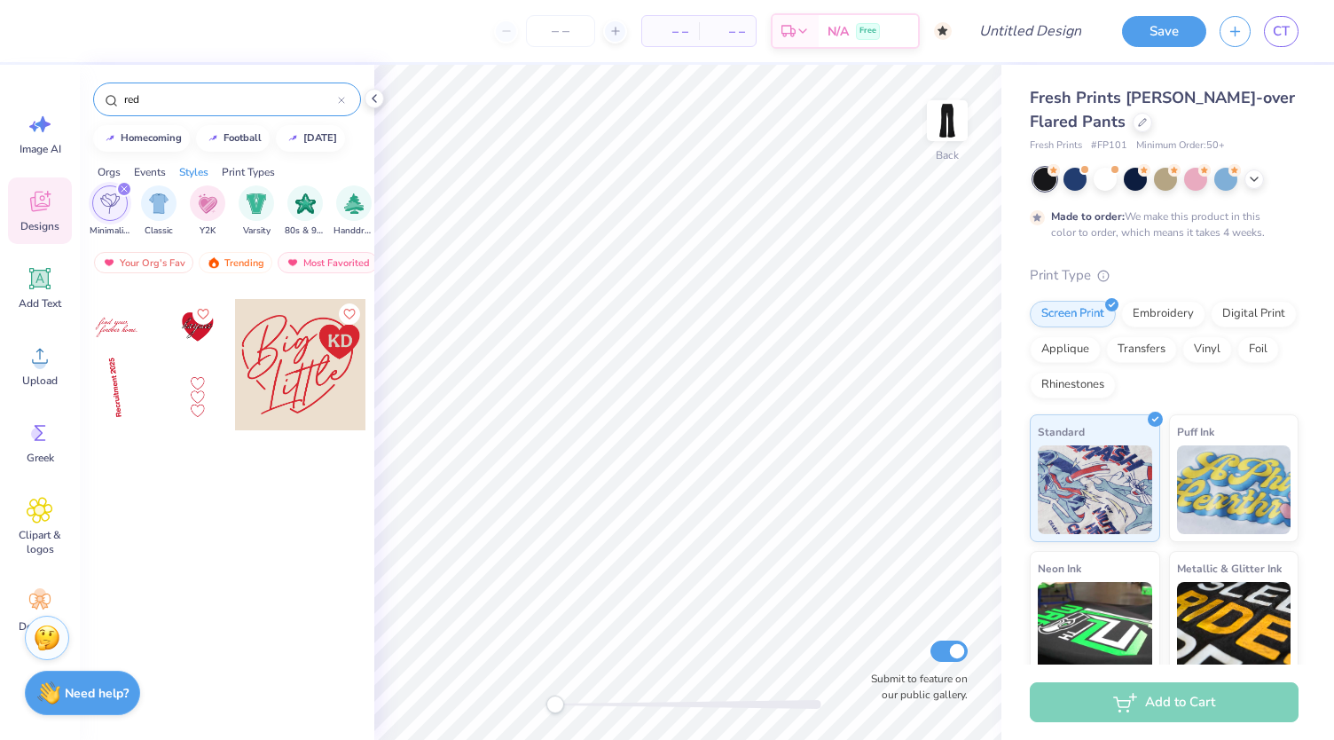
scroll to position [834, 0]
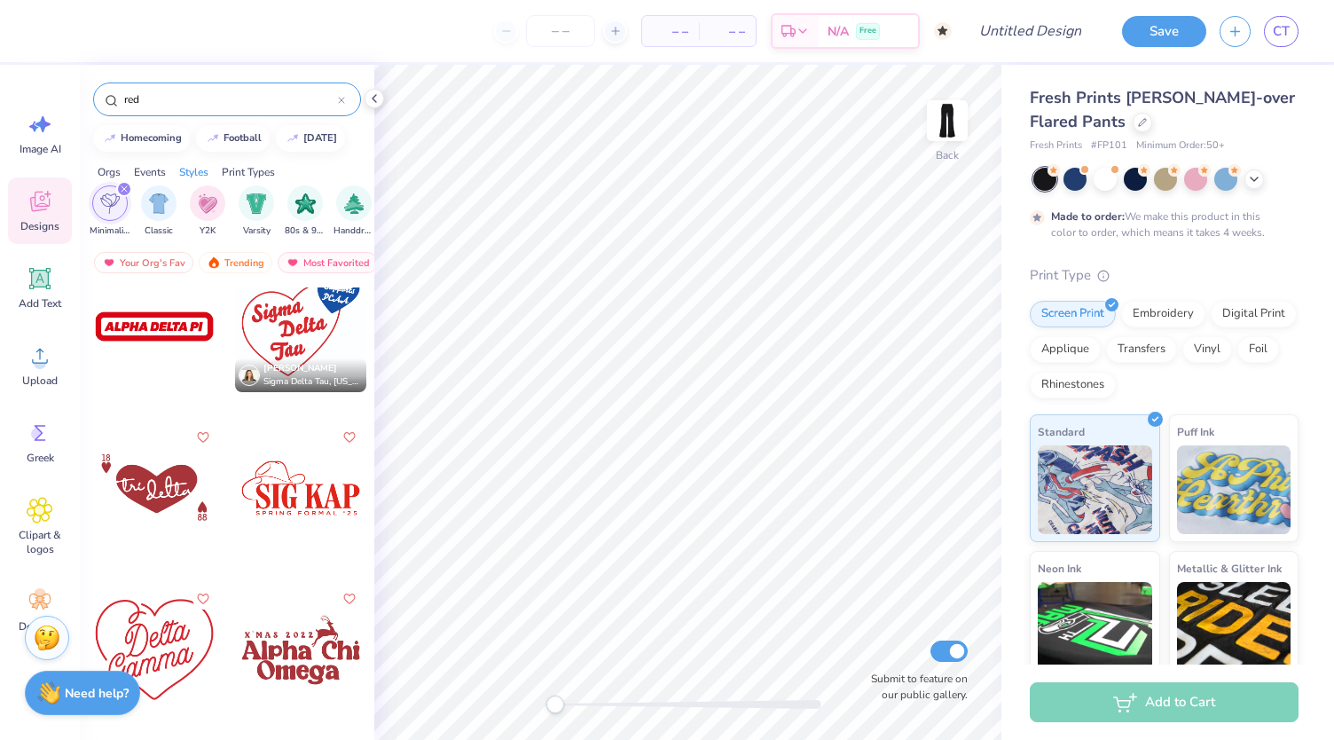
click at [160, 329] on div at bounding box center [154, 326] width 131 height 131
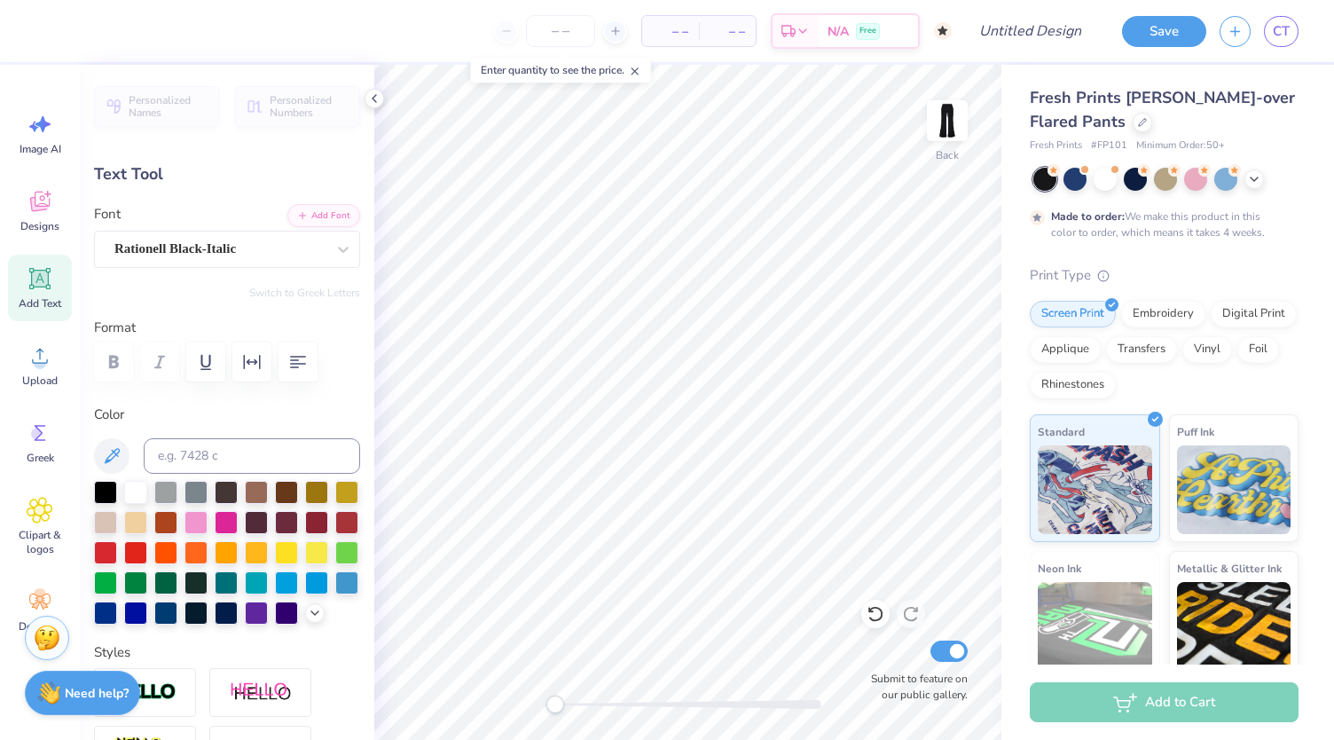
type input "4.38"
type input "0.41"
type input "1.73"
click at [876, 613] on icon at bounding box center [875, 614] width 18 height 18
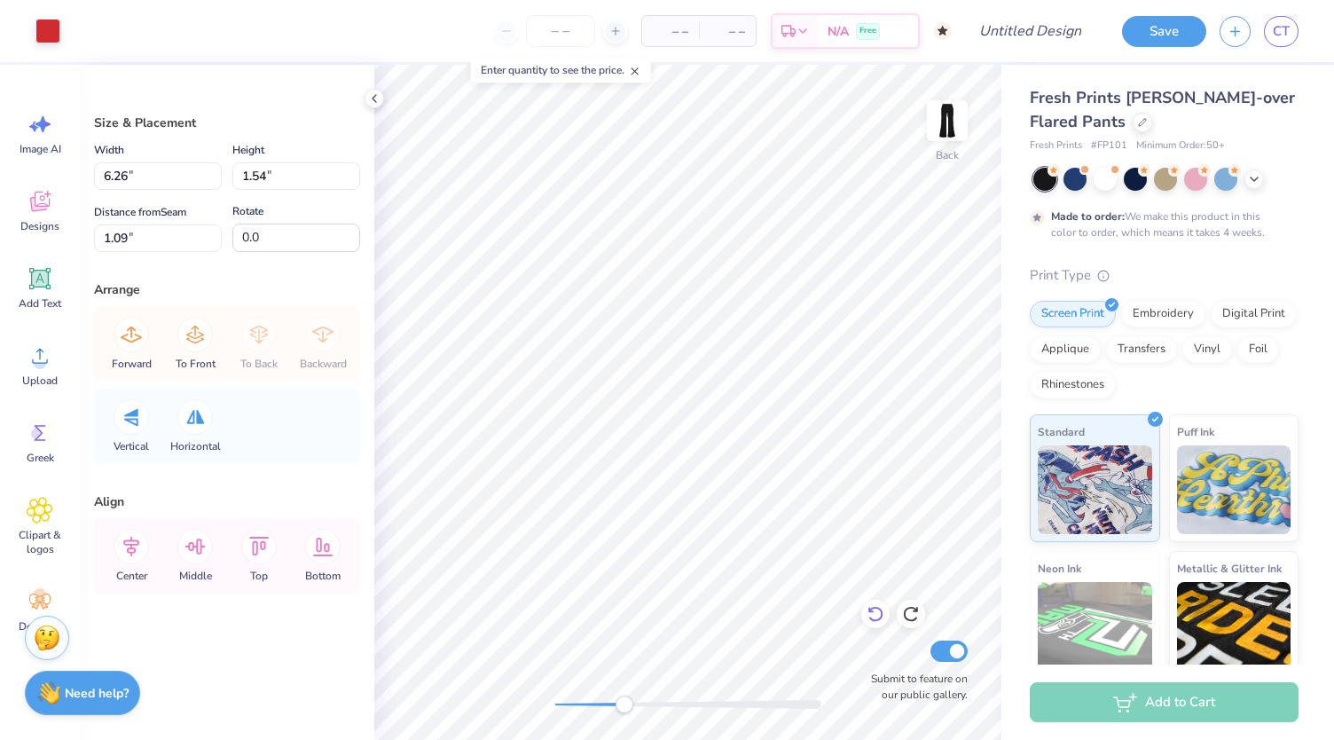
type input "5.46"
type input "1.34"
type input "1.29"
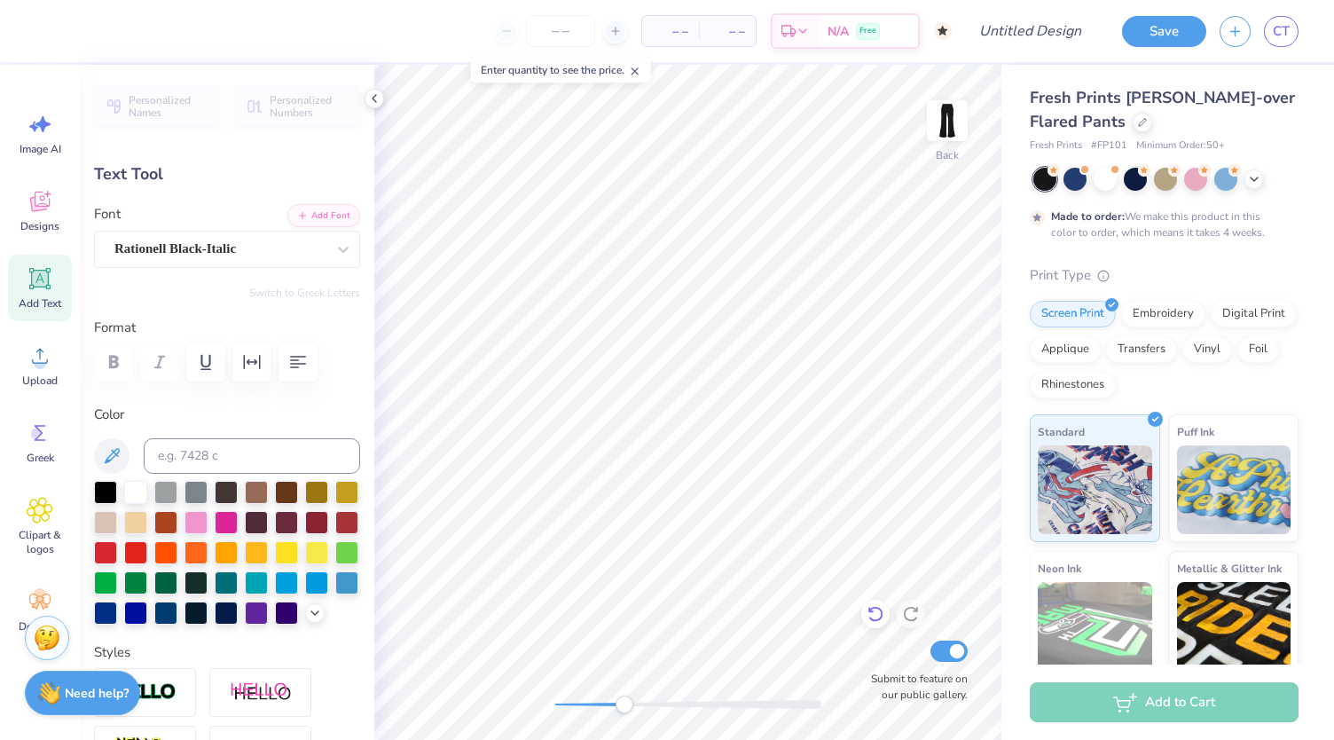
scroll to position [14, 2]
type textarea "A"
type textarea "DBRS"
type input "1.86"
type input "0.51"
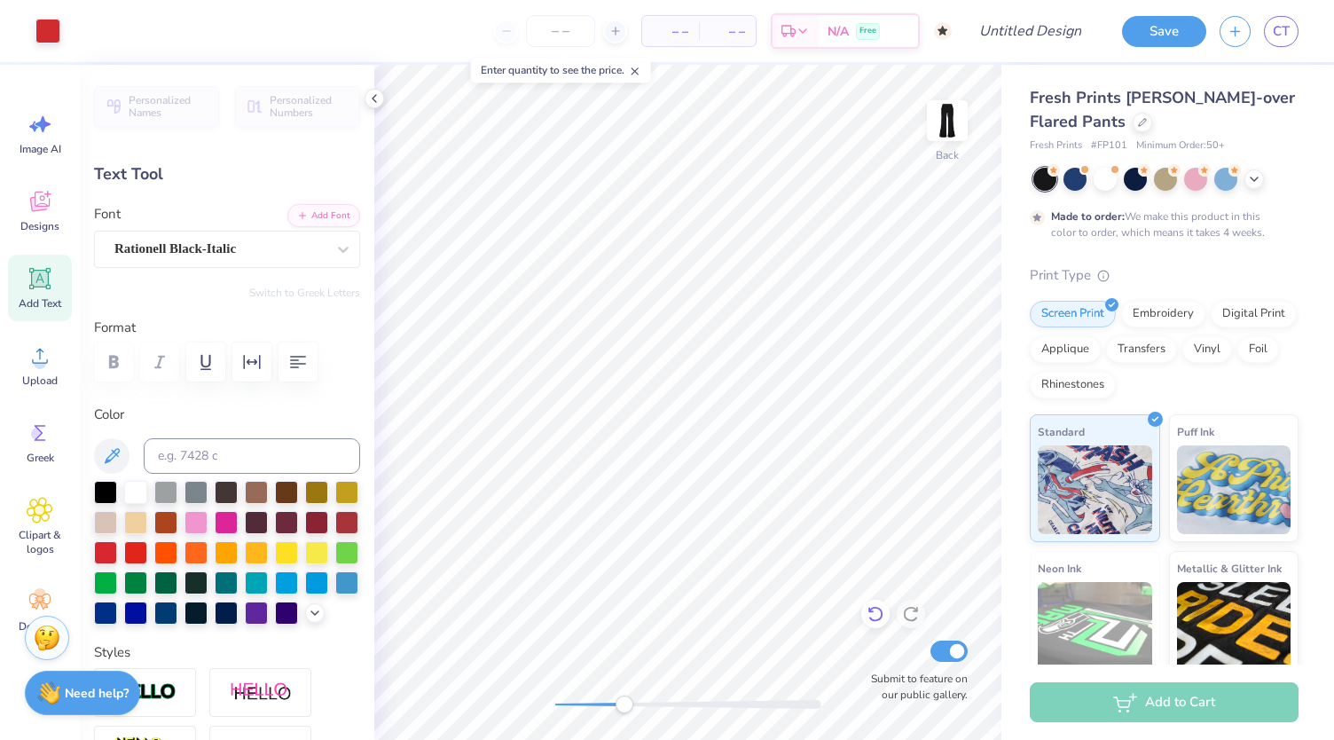
type input "1.68"
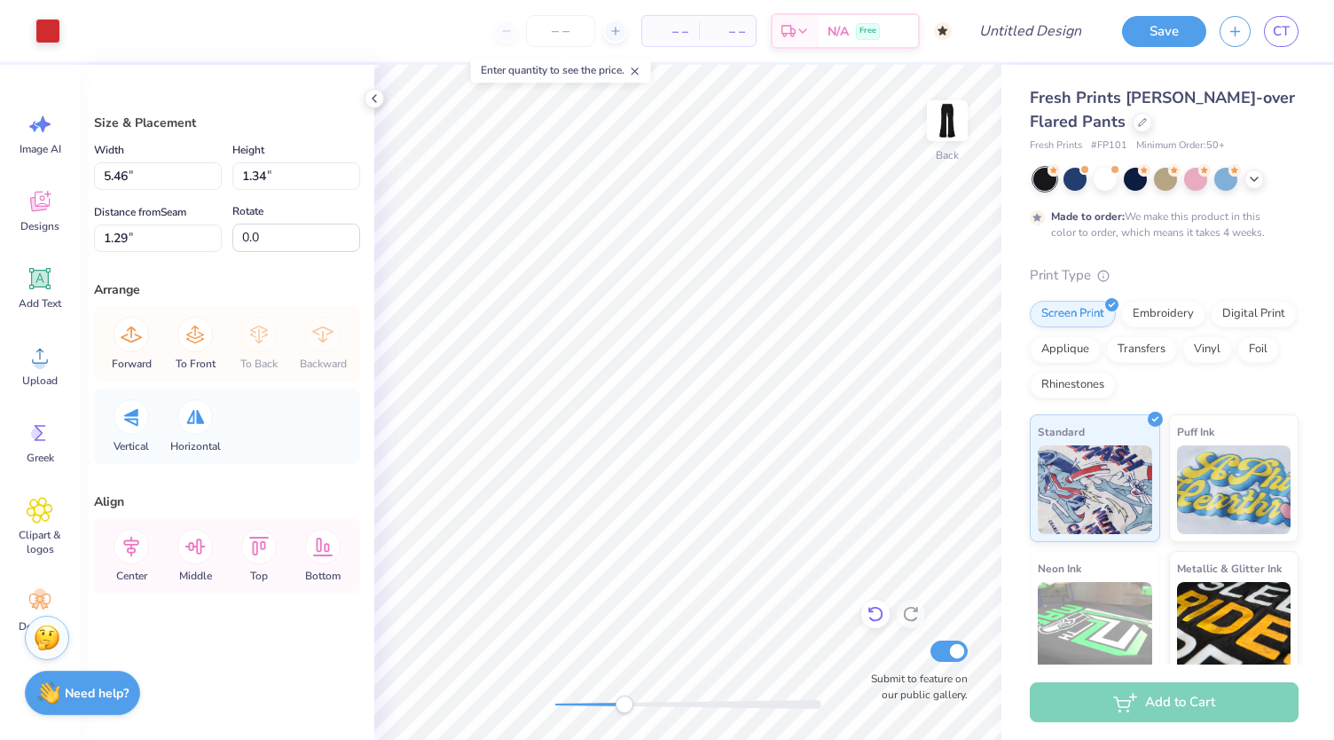
type input "4.49"
type input "1.10"
type input "1.53"
type input "3.31"
type input "0.81"
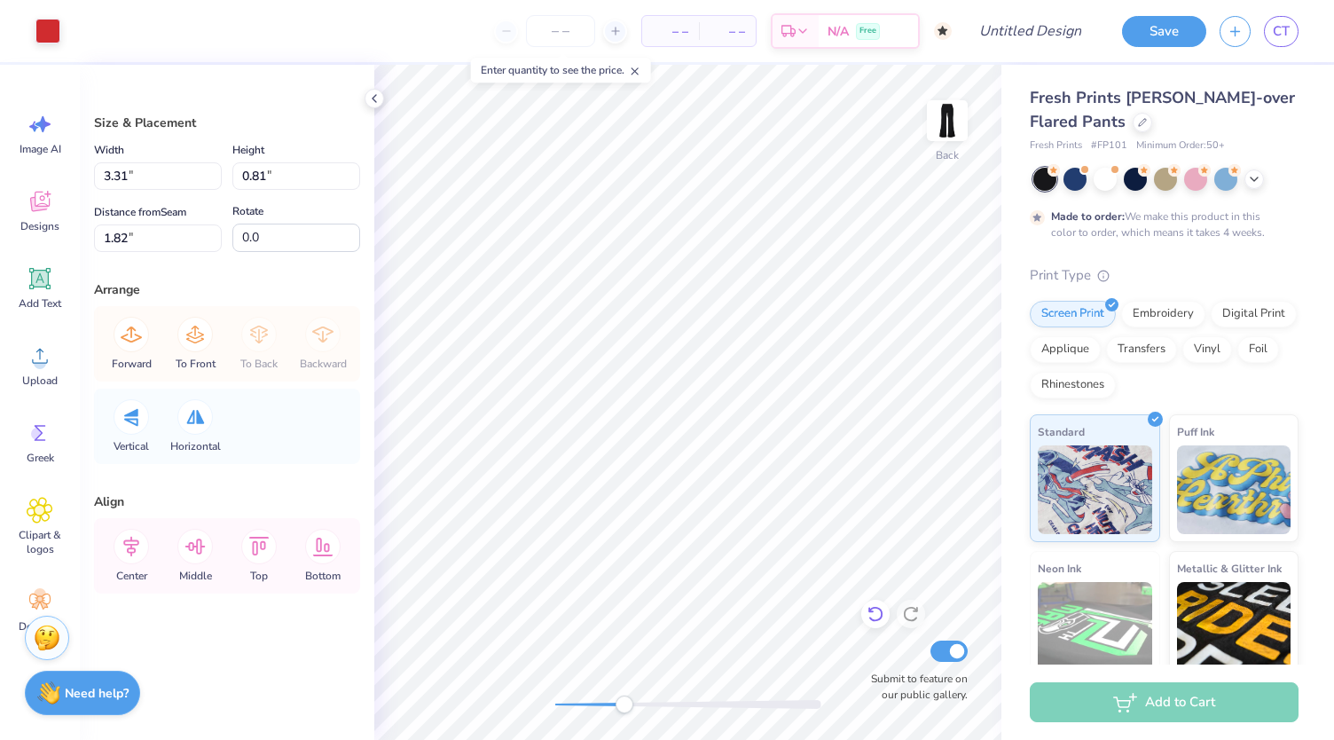
type input "1.82"
type input "0.6"
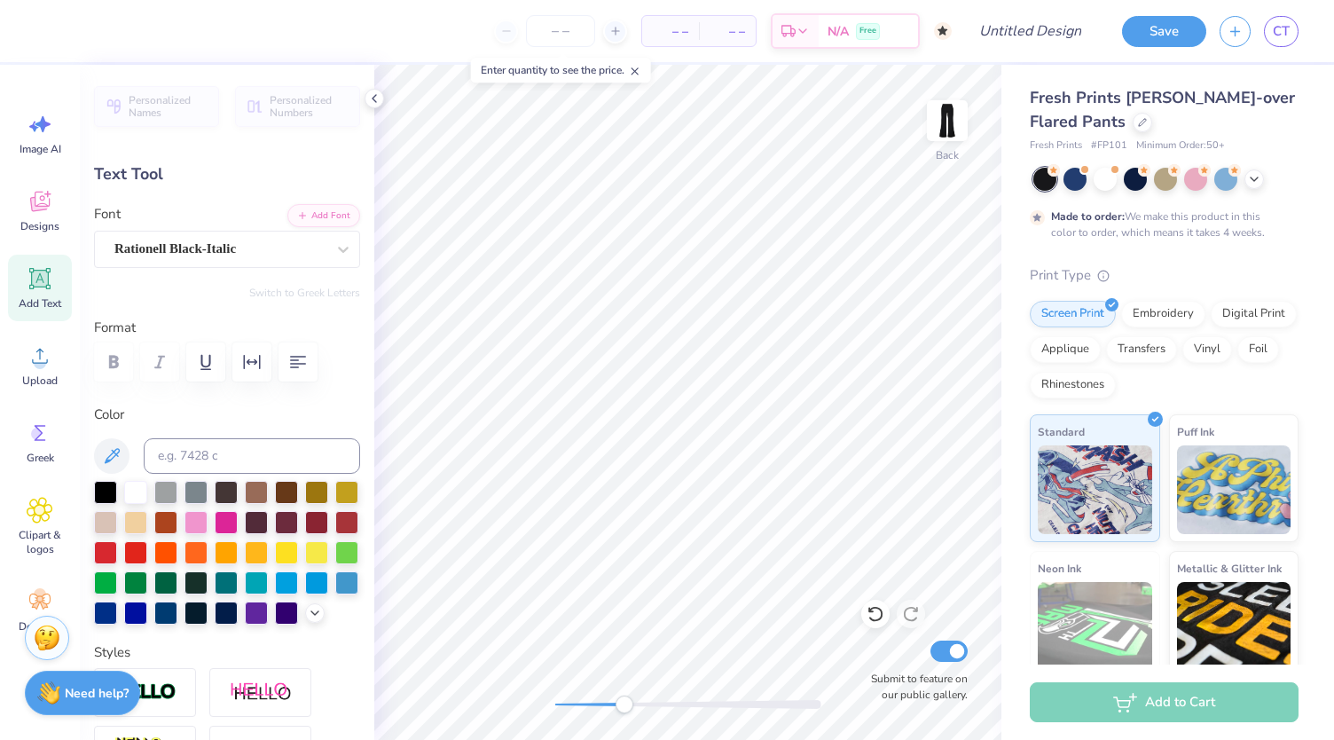
type input "1.69"
type input "0.46"
type input "1.87"
click at [1163, 36] on button "Save" at bounding box center [1164, 28] width 84 height 31
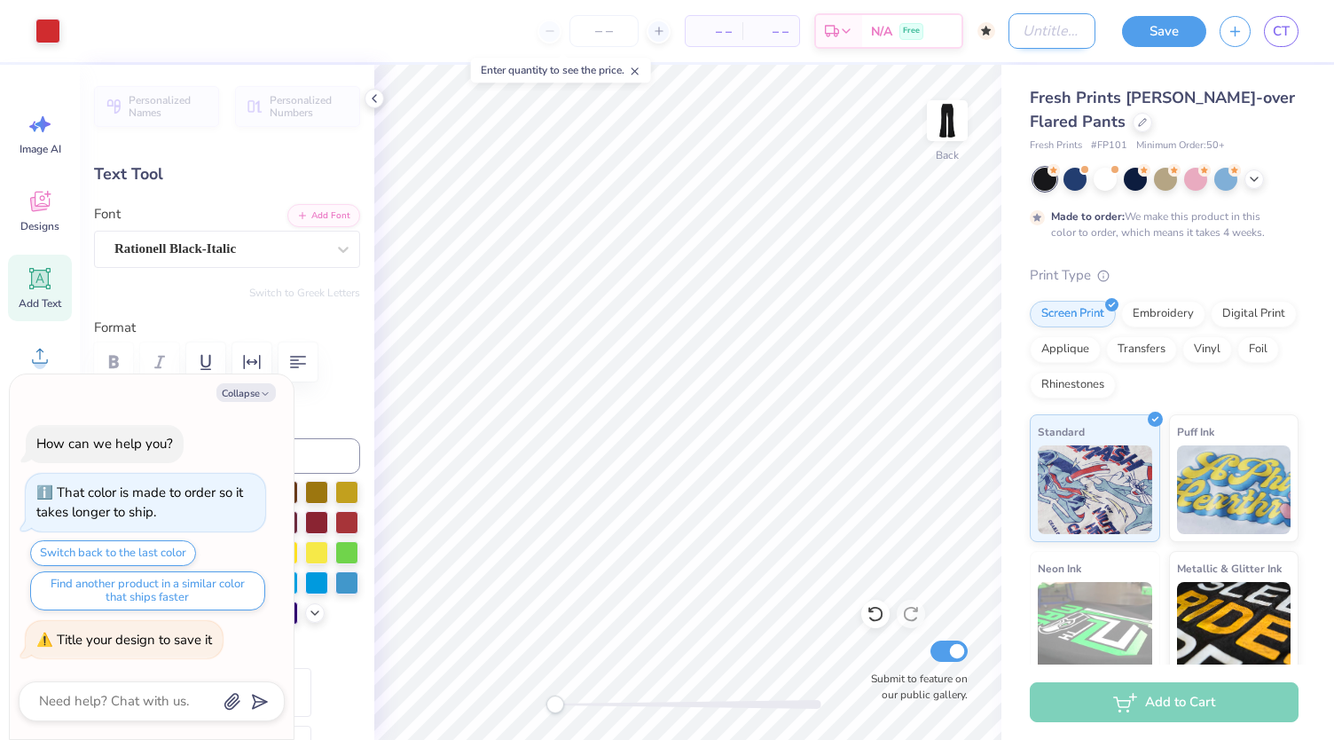
click at [987, 22] on div "Art colors – – Per Item – – Total Est. Delivery N/A Free Design Title Save CT" at bounding box center [667, 31] width 1334 height 62
type textarea "x"
type input "d"
type textarea "x"
type input "db"
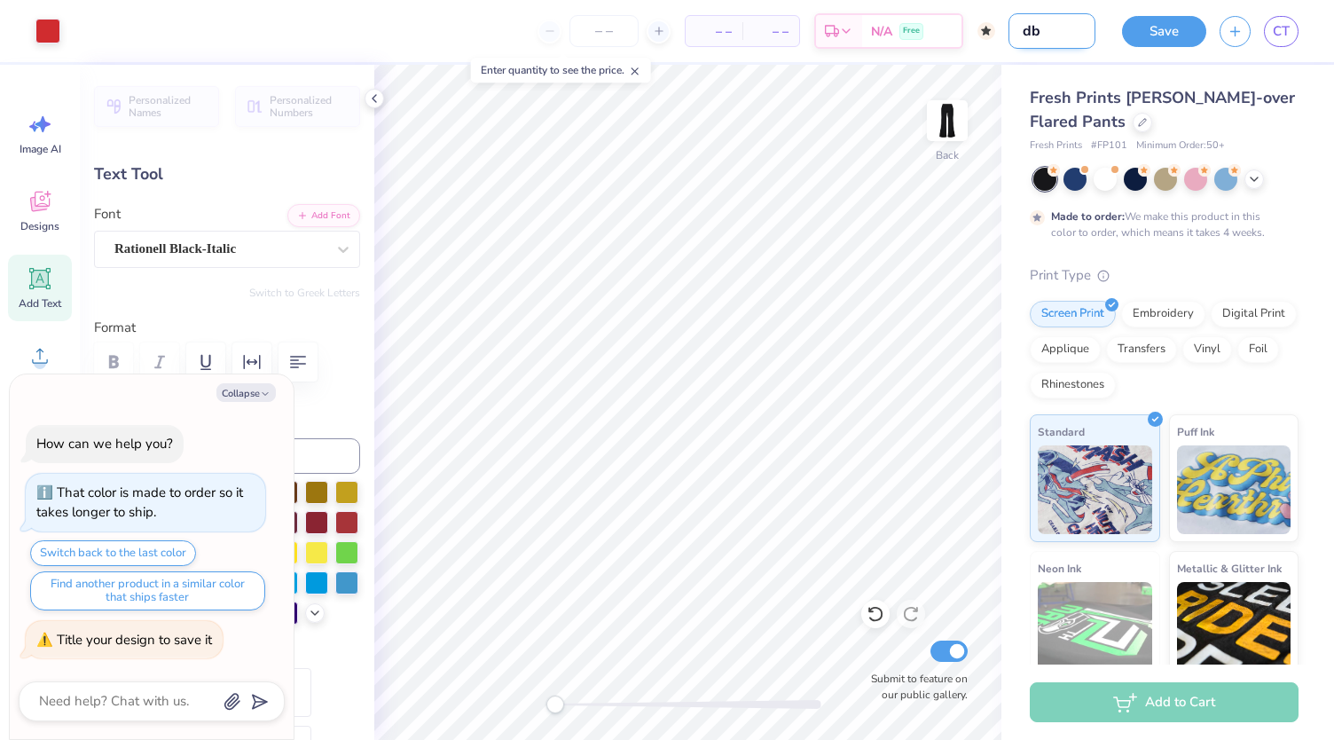
type textarea "x"
type input "dbr"
type textarea "x"
type input "dbrs"
type textarea "x"
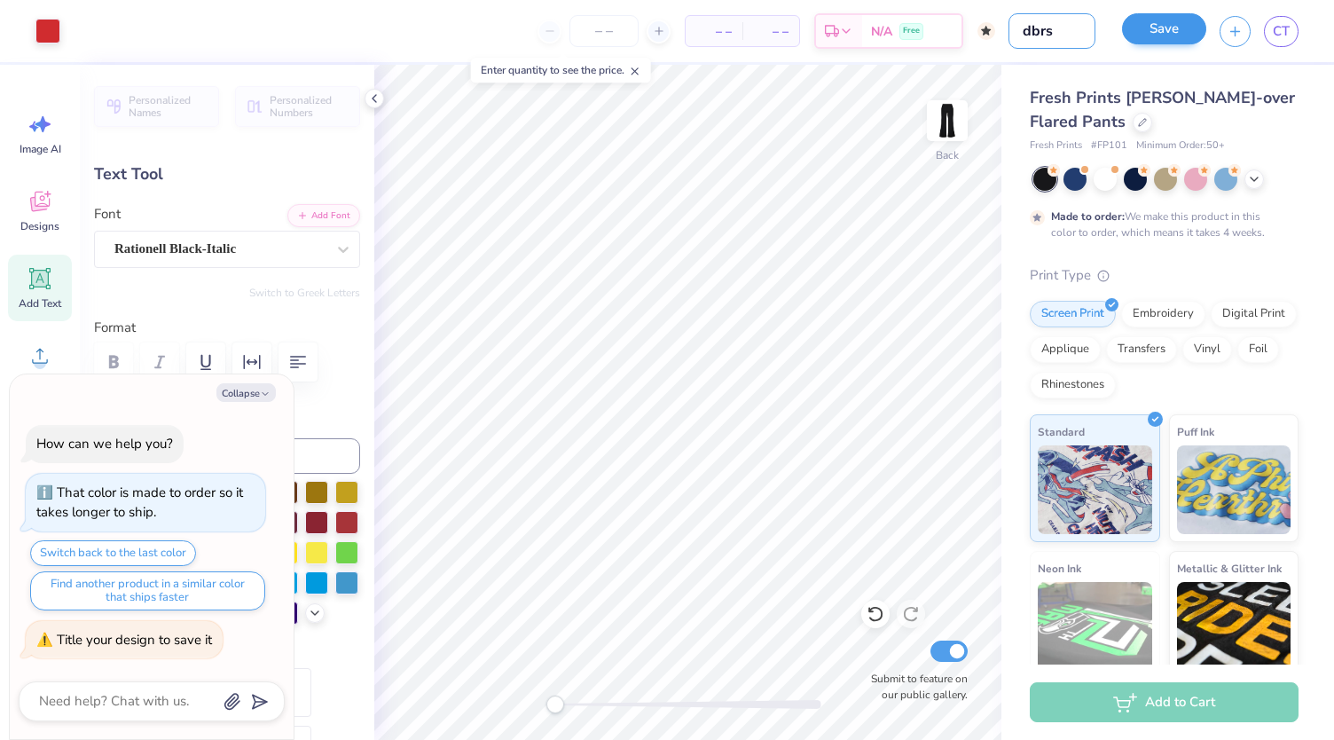
type input "dbrs"
click at [1178, 23] on button "Save" at bounding box center [1164, 28] width 84 height 31
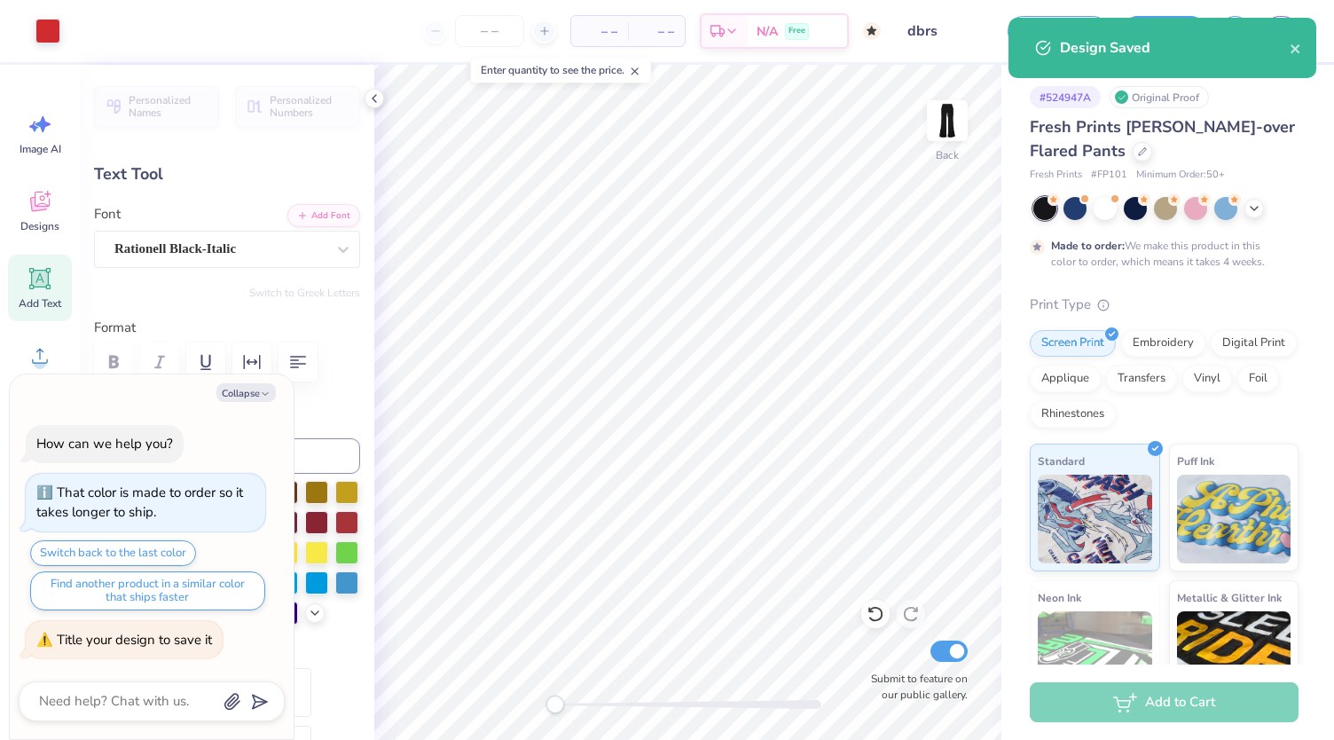
type textarea "x"
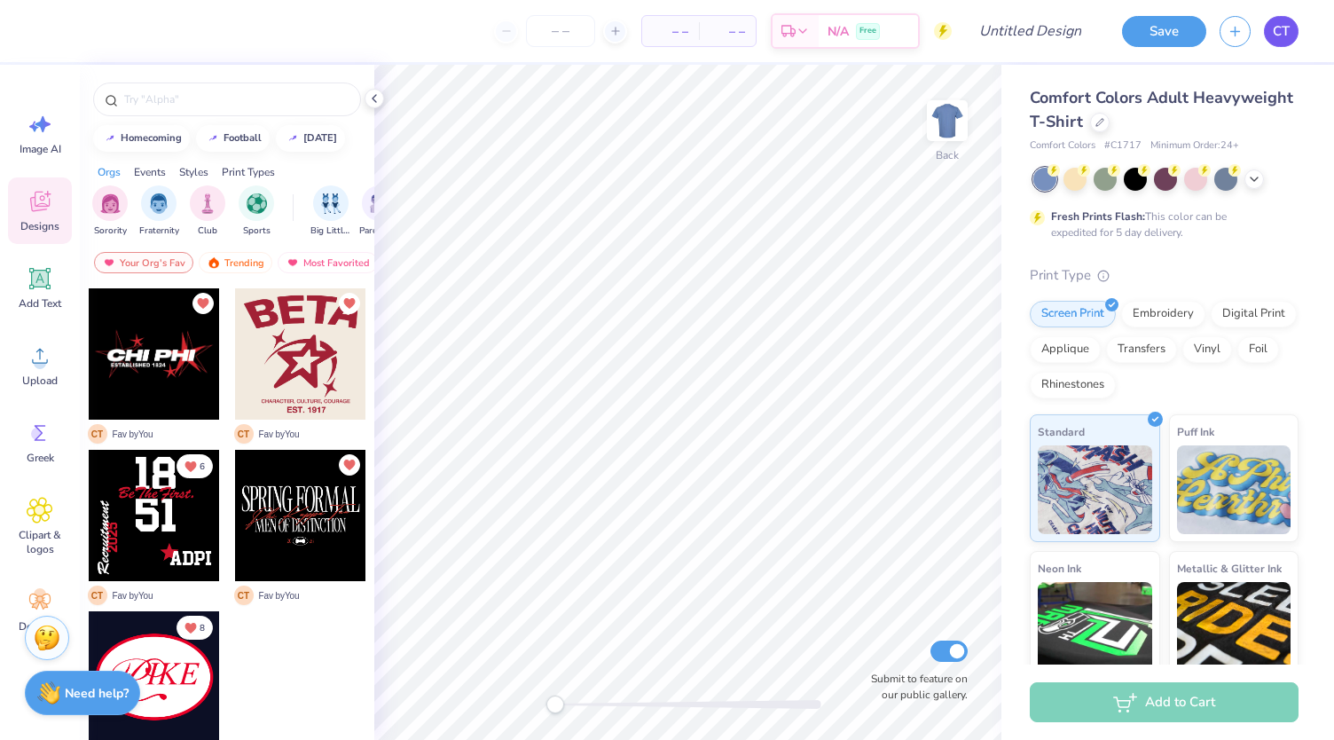
click at [1279, 40] on span "CT" at bounding box center [1281, 31] width 17 height 20
